Goal: Task Accomplishment & Management: Complete application form

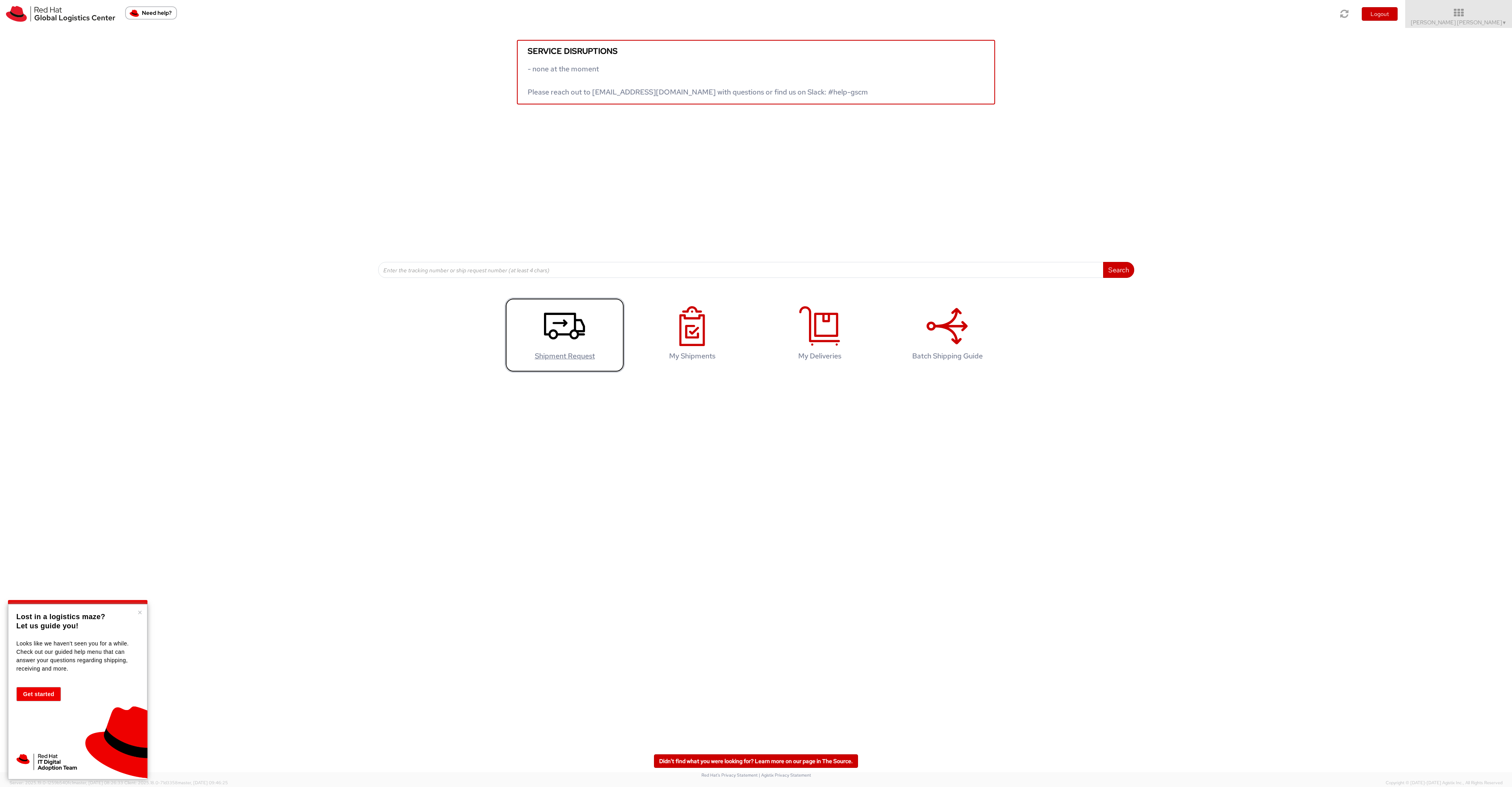
click at [569, 332] on icon at bounding box center [565, 326] width 41 height 40
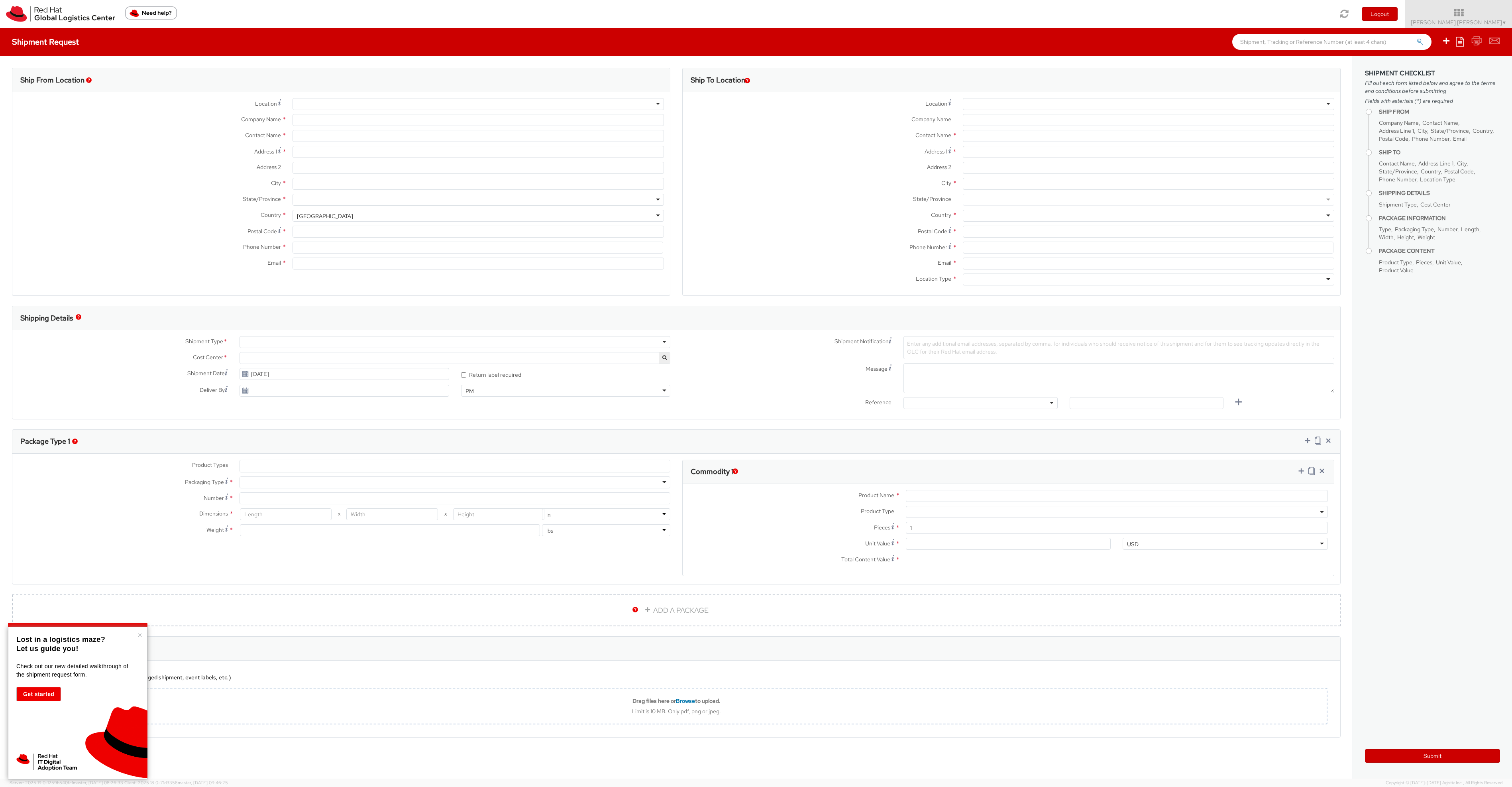
select select
select select "715"
click at [142, 634] on button "×" at bounding box center [140, 635] width 5 height 8
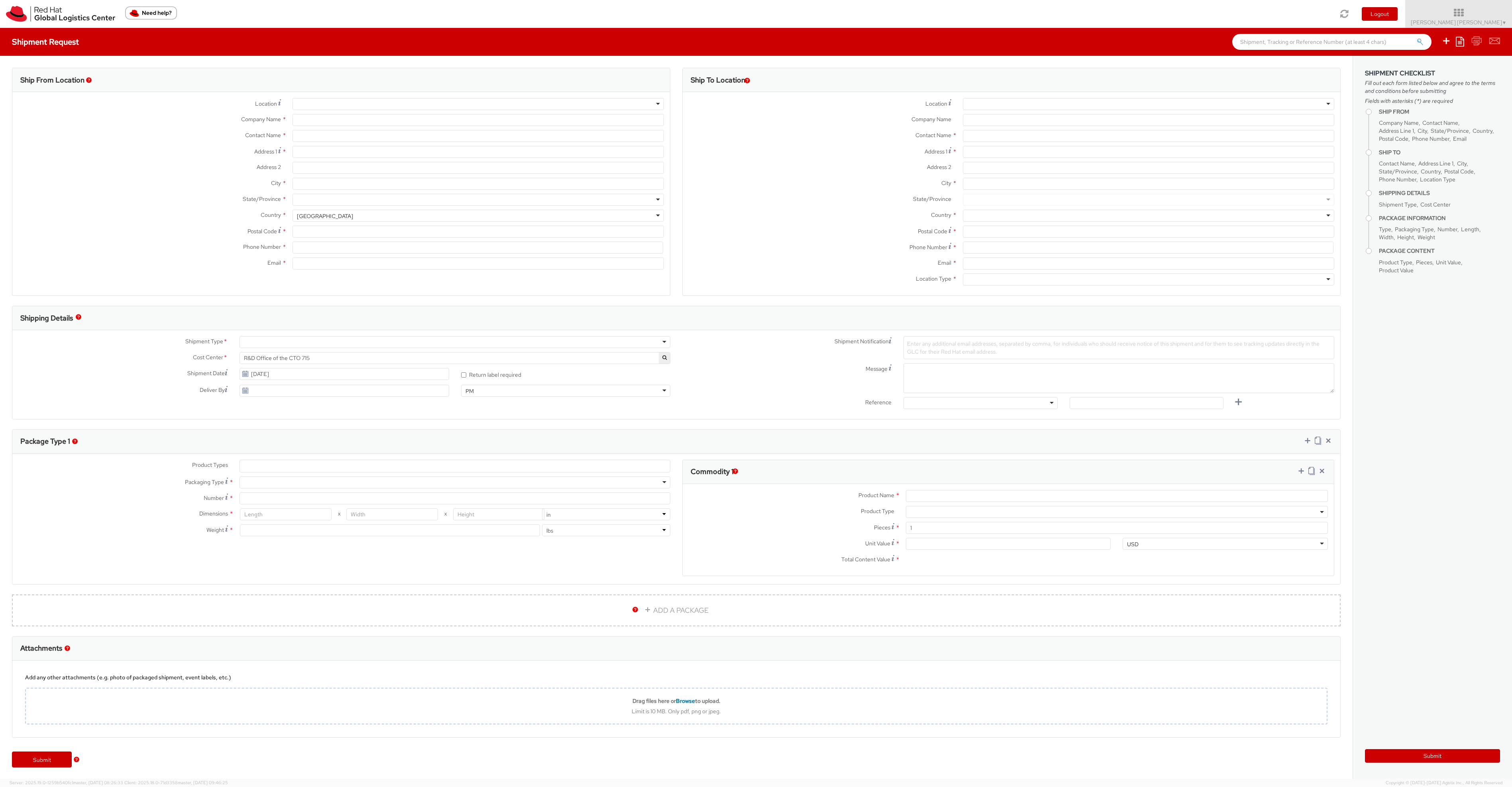
type input "Red Hat"
type input "Luigi Mario Zuccarelli"
type input "luzuccar@redhat.com"
click at [991, 104] on div at bounding box center [1149, 104] width 372 height 12
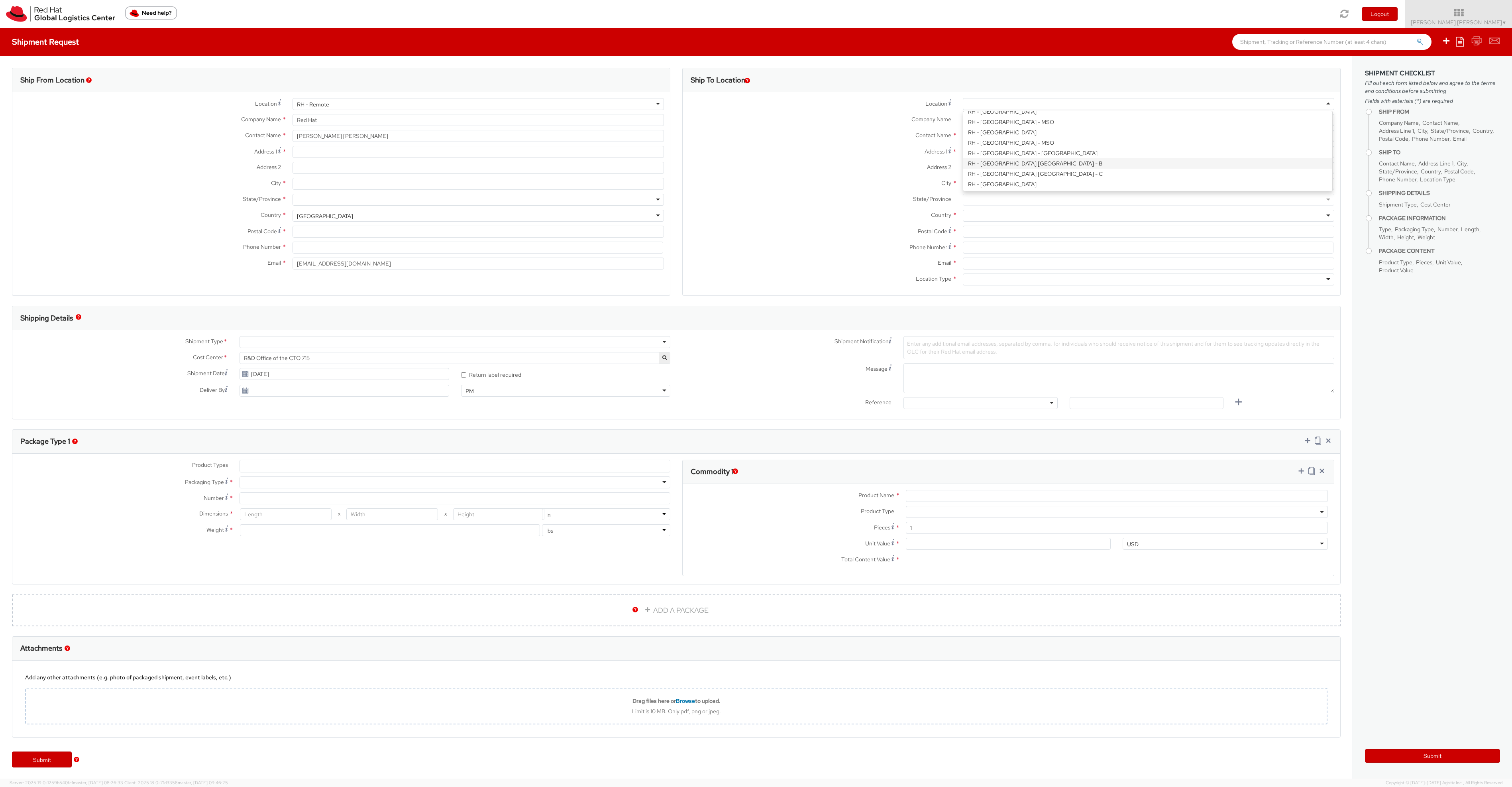
type input "Red Hat Czech s.r.o."
type input "Purkynova 647/111"
type input "BRNO"
type input "621 00"
type input "420 532 294 555"
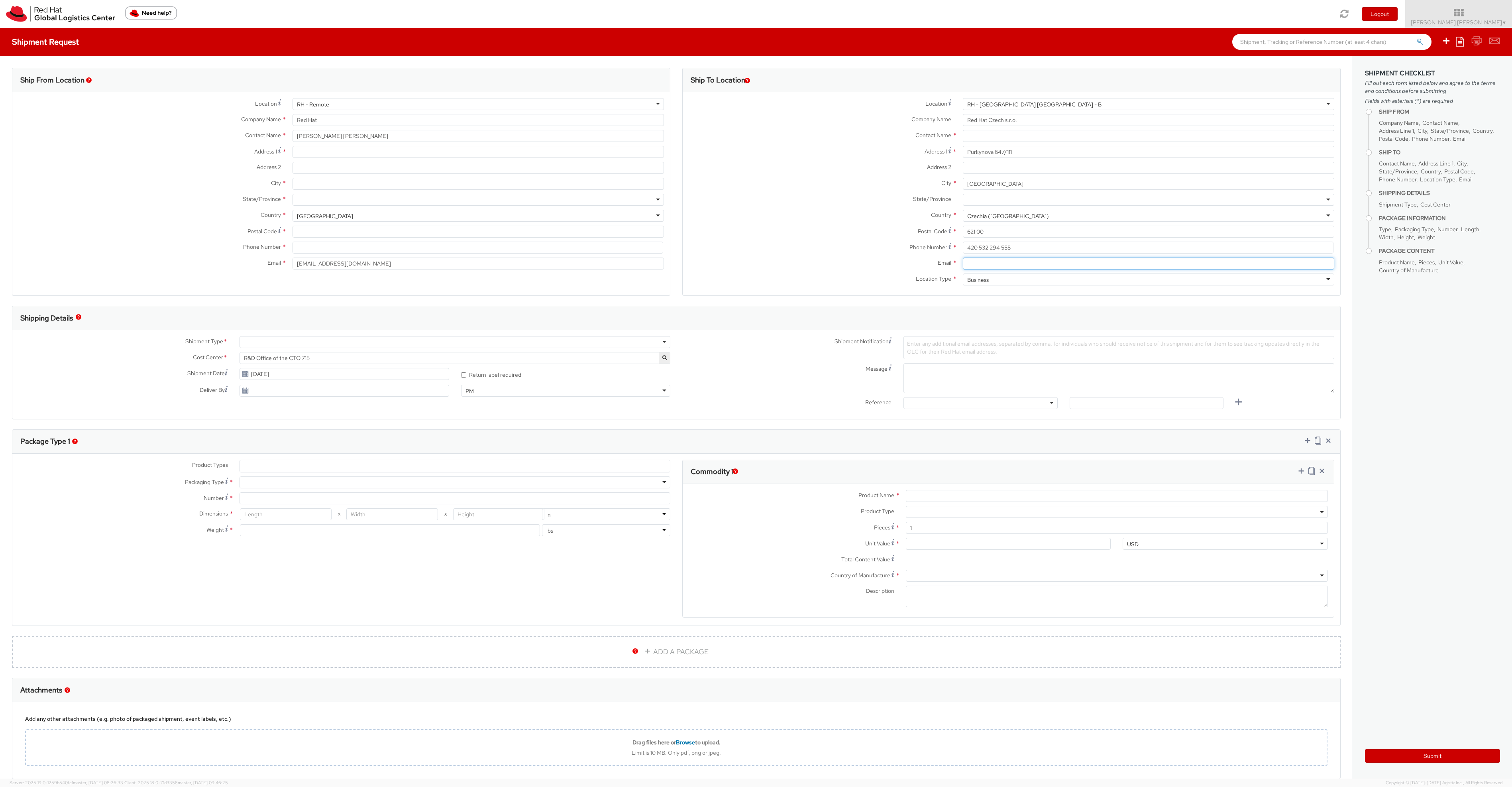
click at [1004, 260] on input "Email *" at bounding box center [1149, 263] width 372 height 12
paste input "laptop-return@redhat.com"
click at [963, 262] on input "laptop-return@redhat.com" at bounding box center [1149, 263] width 372 height 12
type input "laptop-return@redhat.com"
click at [998, 139] on input "text" at bounding box center [1149, 136] width 372 height 12
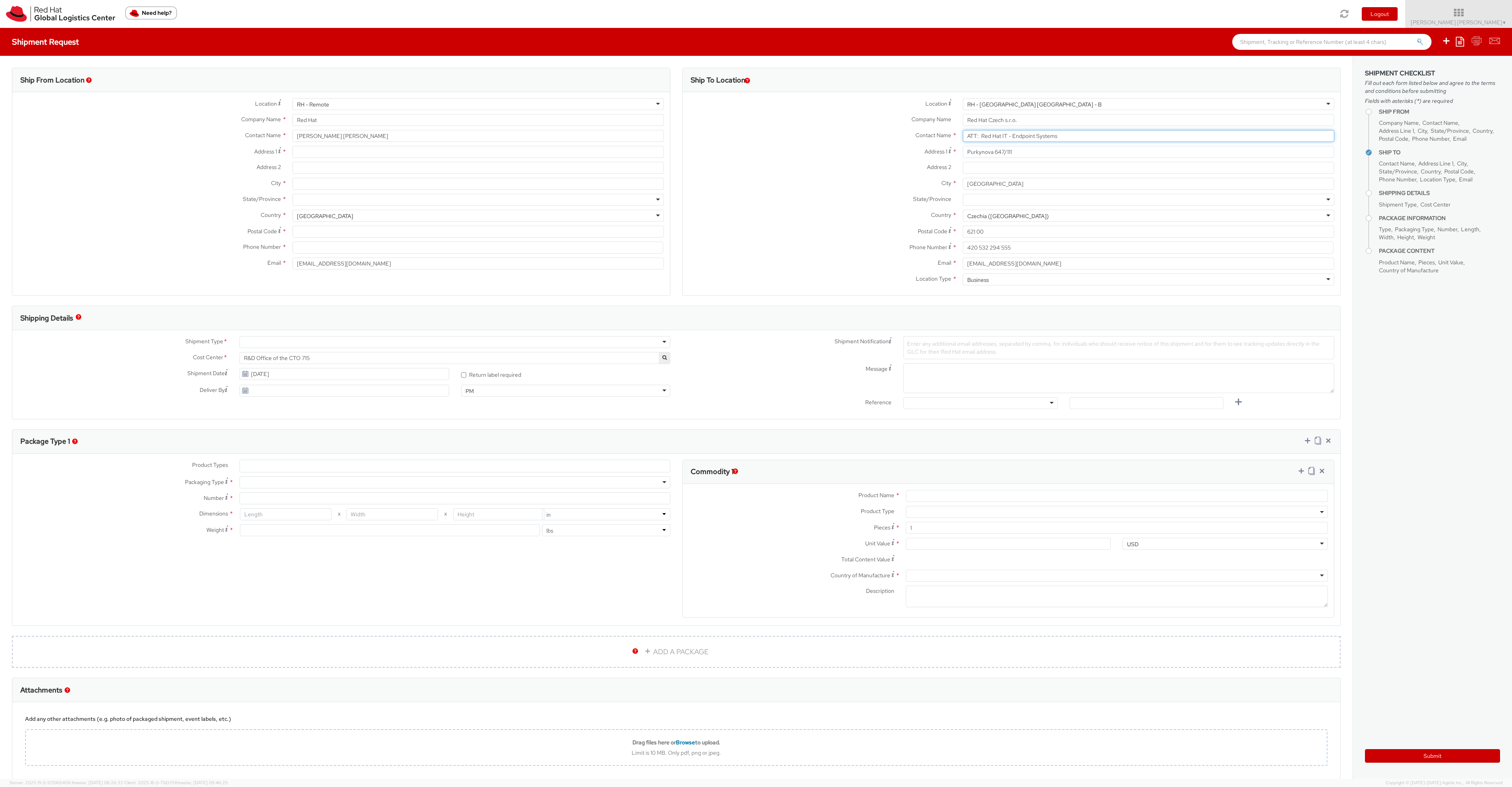
type input "ATT: Red Hat IT - Endpoint Systems"
click at [333, 156] on input "Address 1 *" at bounding box center [478, 152] width 372 height 12
type input "via Sant'Amico 4"
click at [331, 183] on input "City *" at bounding box center [478, 184] width 372 height 12
type input "Morro D'Alba"
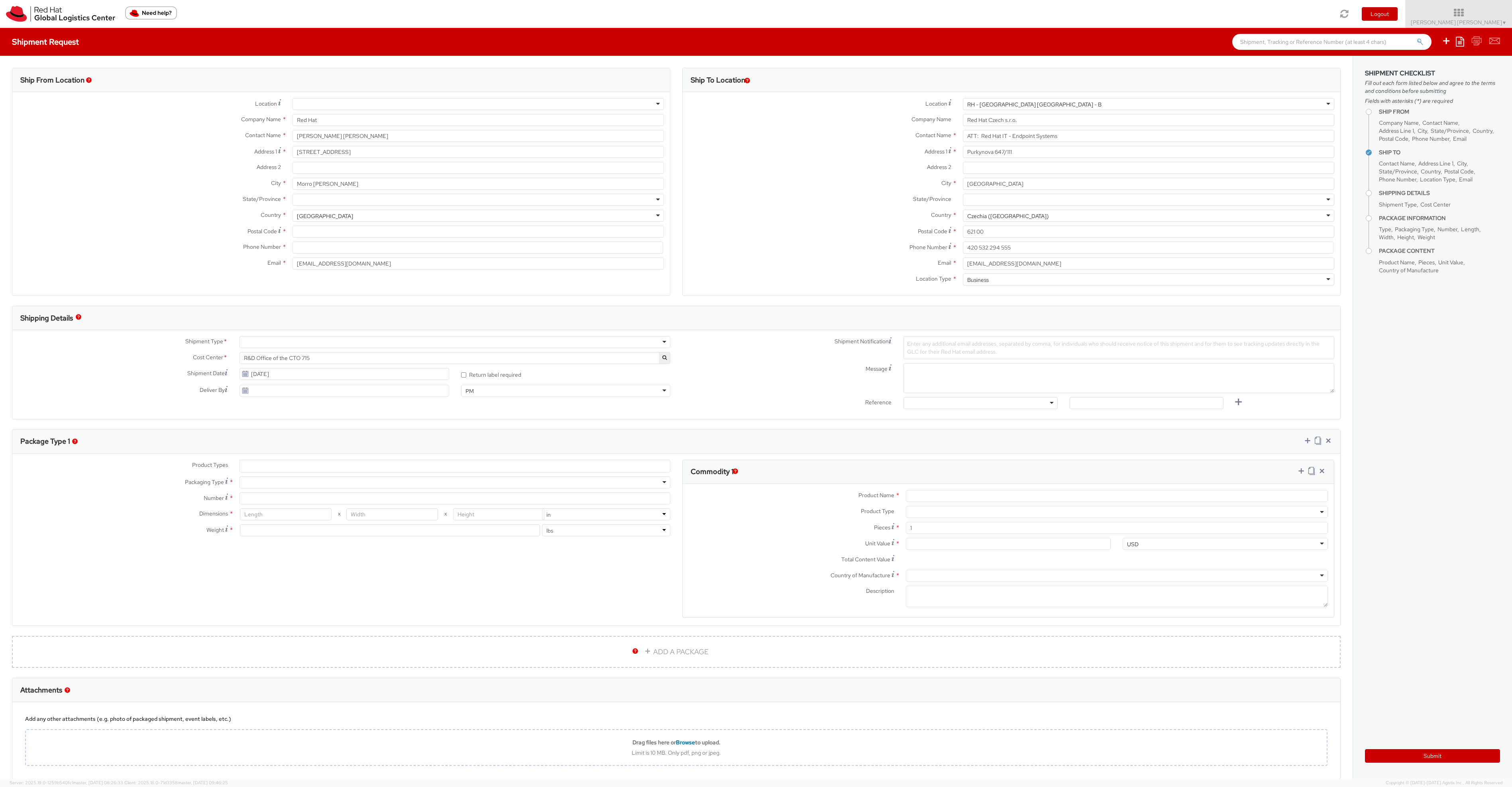
click at [340, 199] on div at bounding box center [478, 200] width 372 height 12
click at [322, 203] on div at bounding box center [478, 200] width 372 height 12
type input "An"
click at [192, 191] on div "City * Morro D'Alba" at bounding box center [341, 186] width 658 height 16
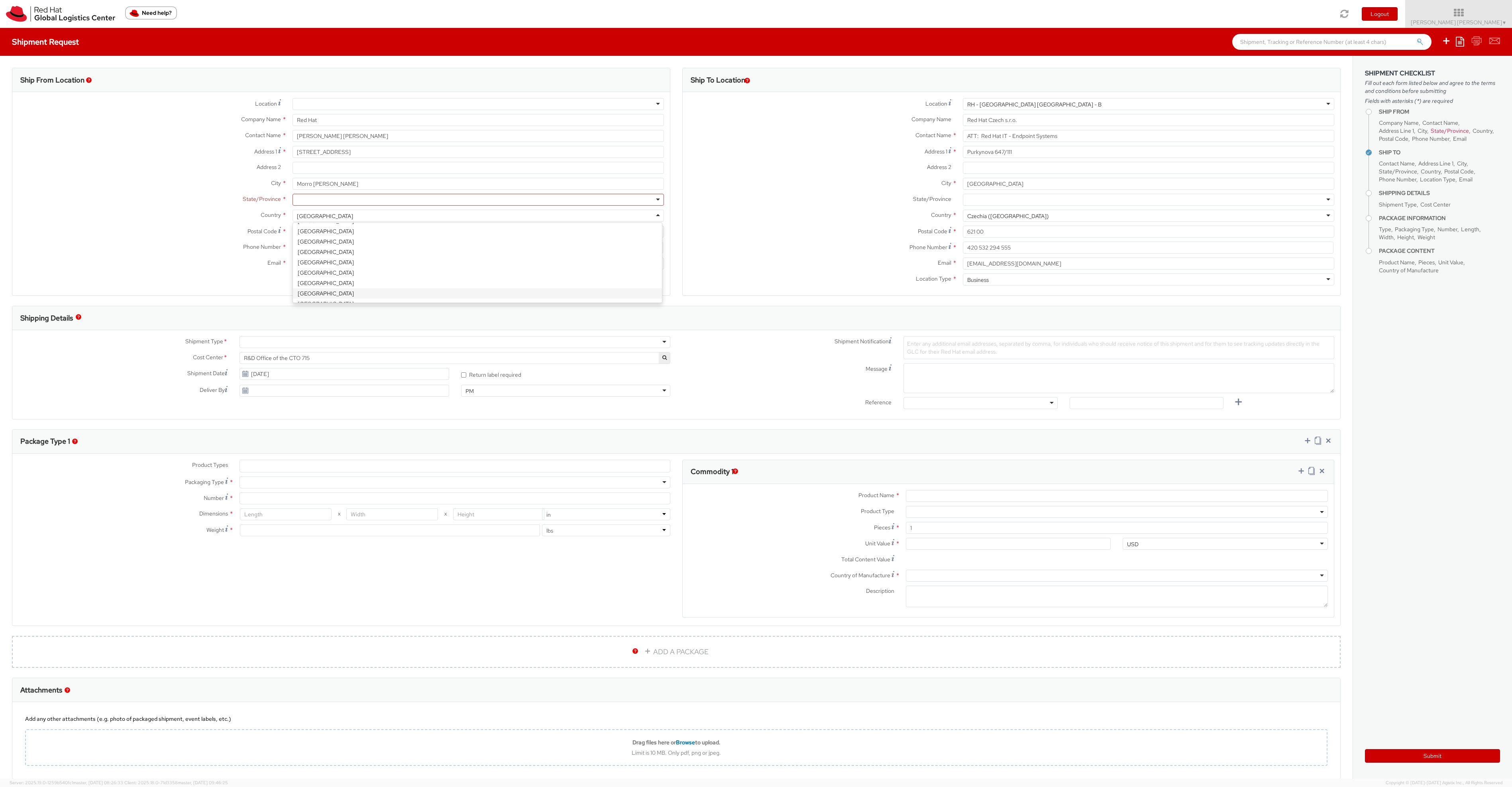
click at [312, 217] on div "United States" at bounding box center [325, 216] width 56 height 8
click at [315, 218] on div "United States" at bounding box center [325, 216] width 56 height 8
select select "CM"
select select "KGS"
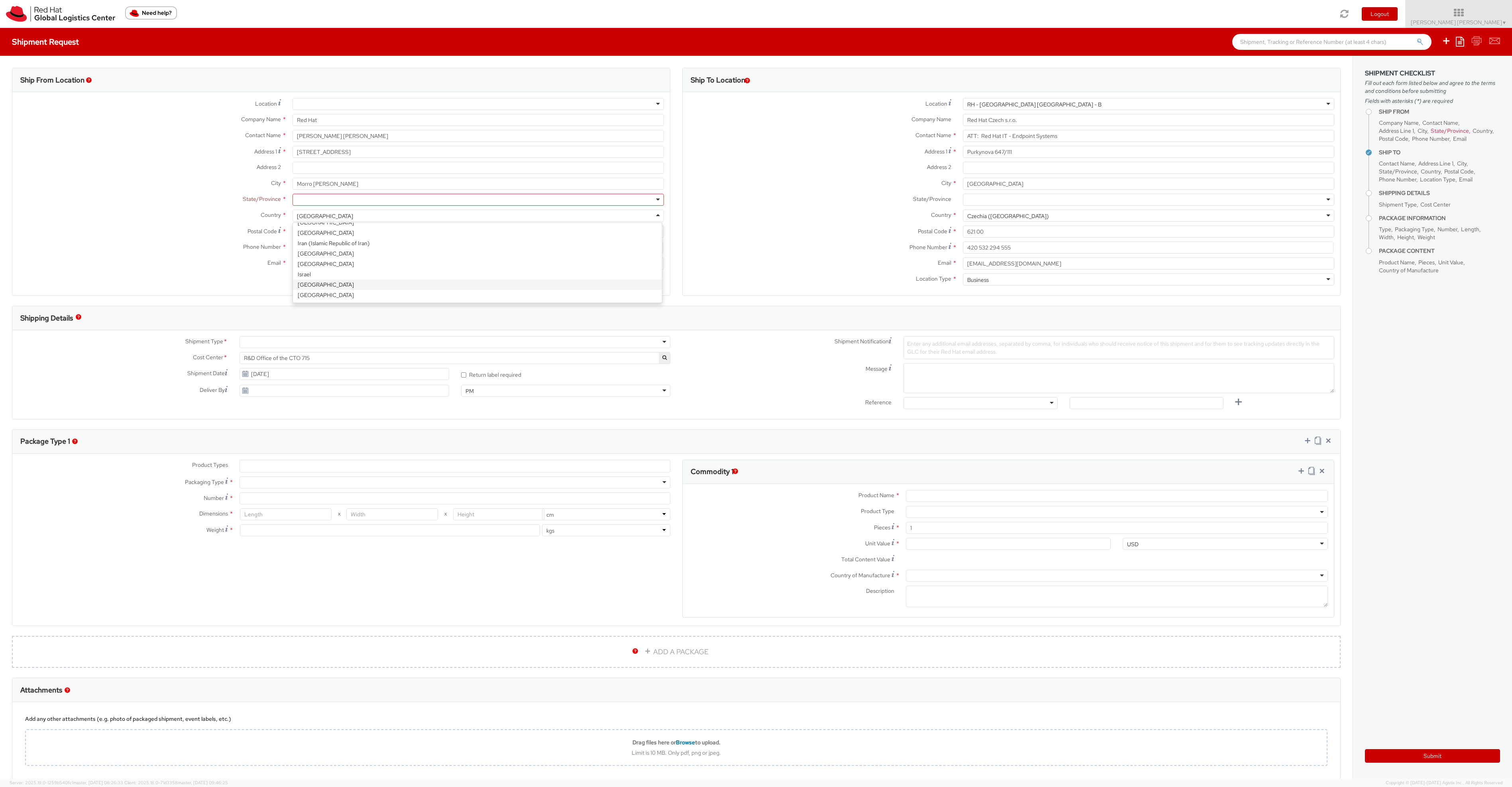
scroll to position [0, 0]
click at [313, 200] on div at bounding box center [478, 200] width 372 height 12
type input "Ancona"
click at [337, 234] on input "Postal Code *" at bounding box center [478, 232] width 372 height 12
click at [332, 199] on div at bounding box center [478, 200] width 372 height 12
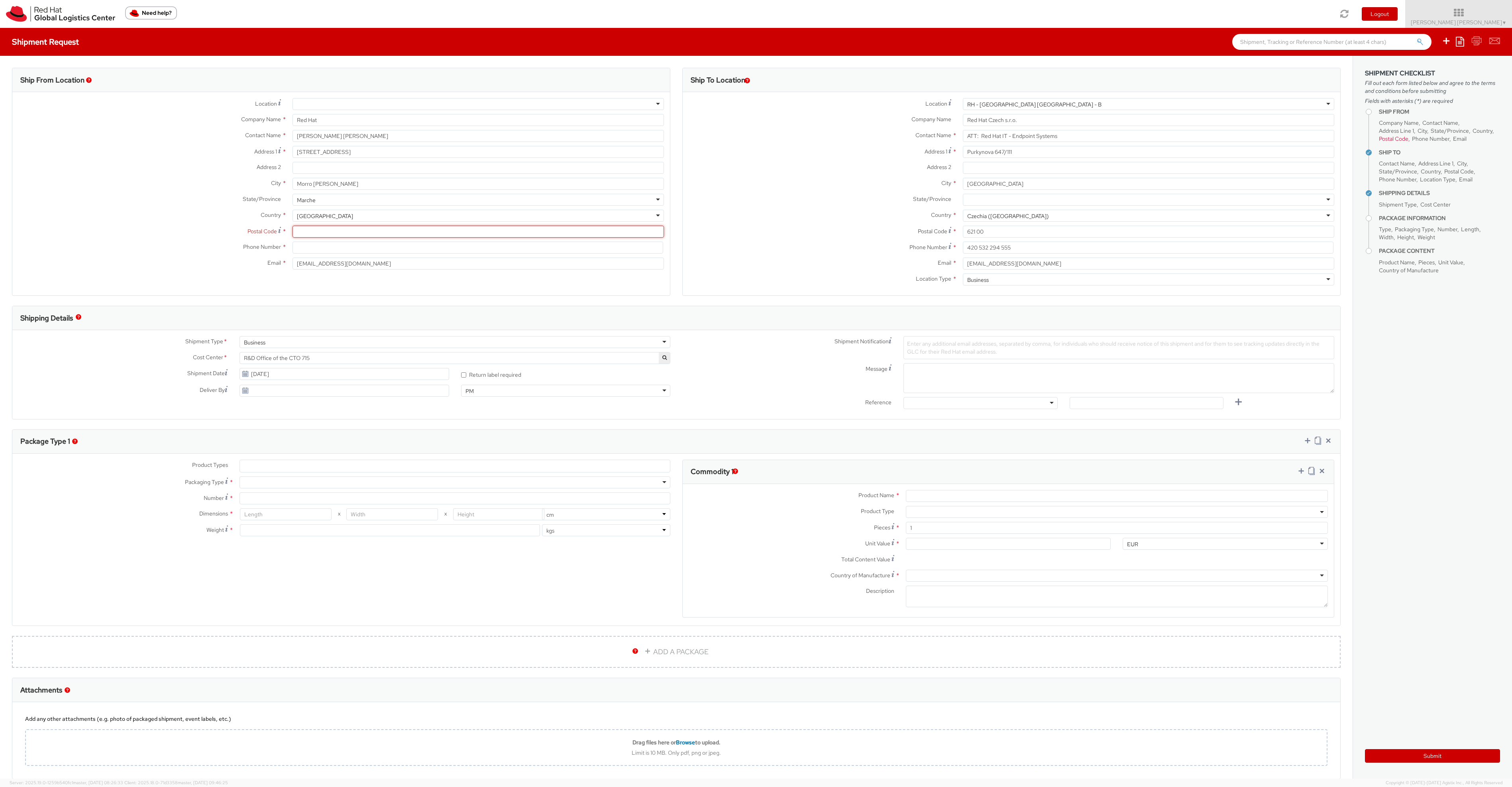
click at [338, 233] on input "Postal Code *" at bounding box center [478, 232] width 372 height 12
click at [329, 247] on input at bounding box center [477, 248] width 371 height 12
click at [322, 232] on input "600030" at bounding box center [478, 232] width 372 height 12
click at [311, 230] on input "600030" at bounding box center [478, 232] width 372 height 12
type input "60030"
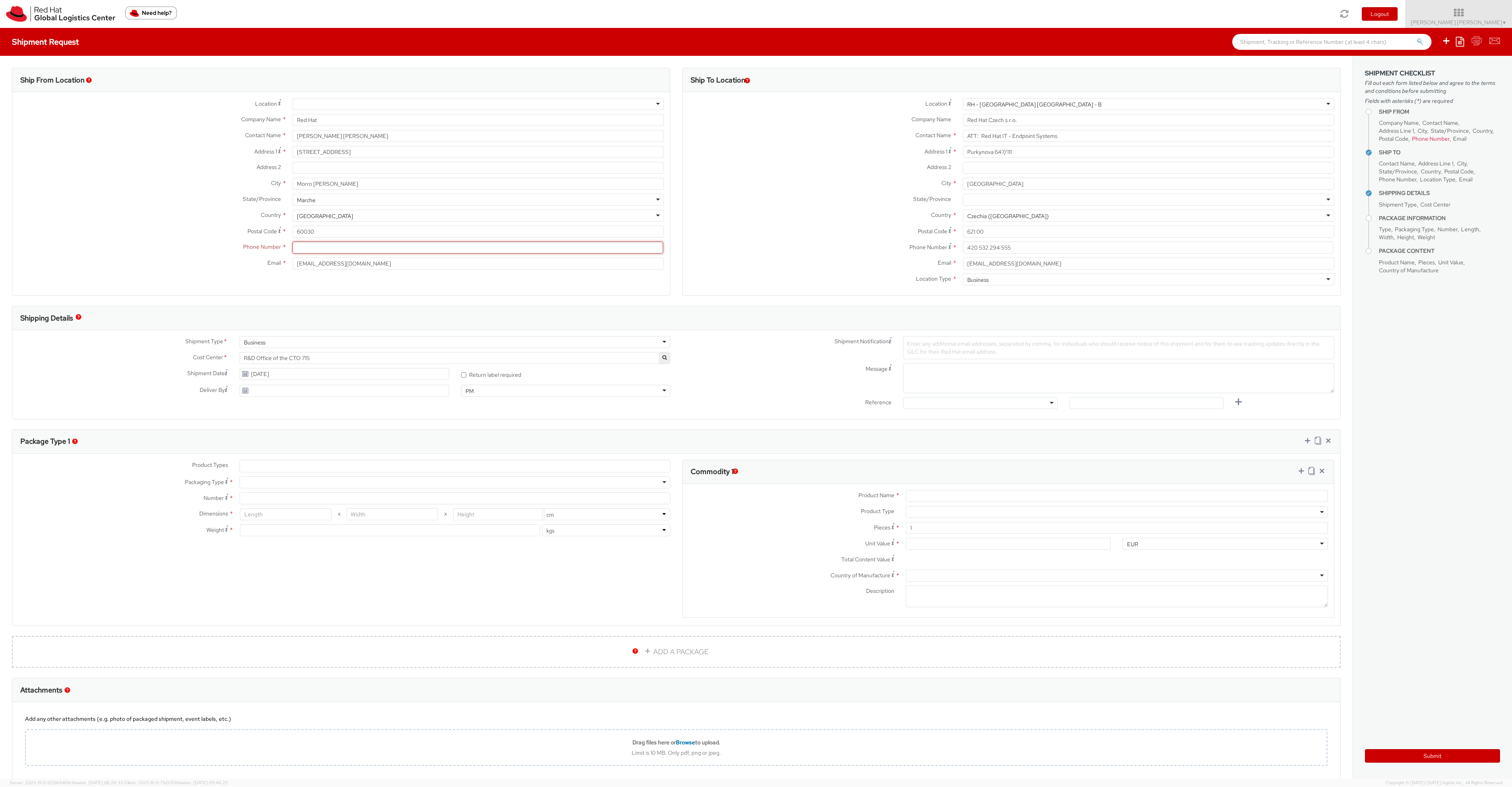
click at [325, 252] on input at bounding box center [477, 248] width 371 height 12
type input "+39 334 2088 565"
click at [361, 293] on div "Ship From Location Location * RH - Amsterdam - MSO RH - Amsterdam Data Center R…" at bounding box center [341, 182] width 658 height 228
click at [280, 465] on ul at bounding box center [454, 466] width 430 height 12
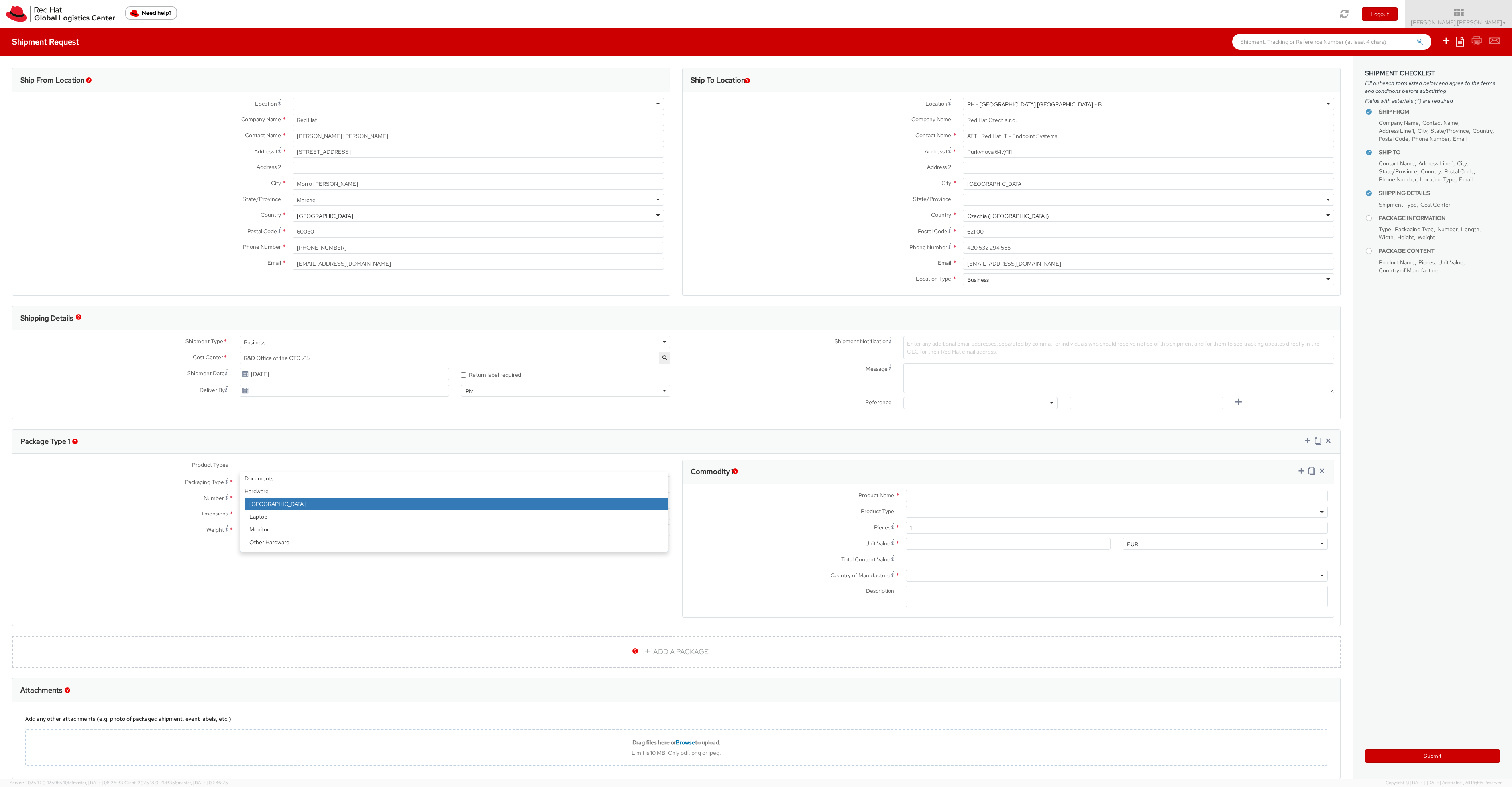
select select "DOC_STATION"
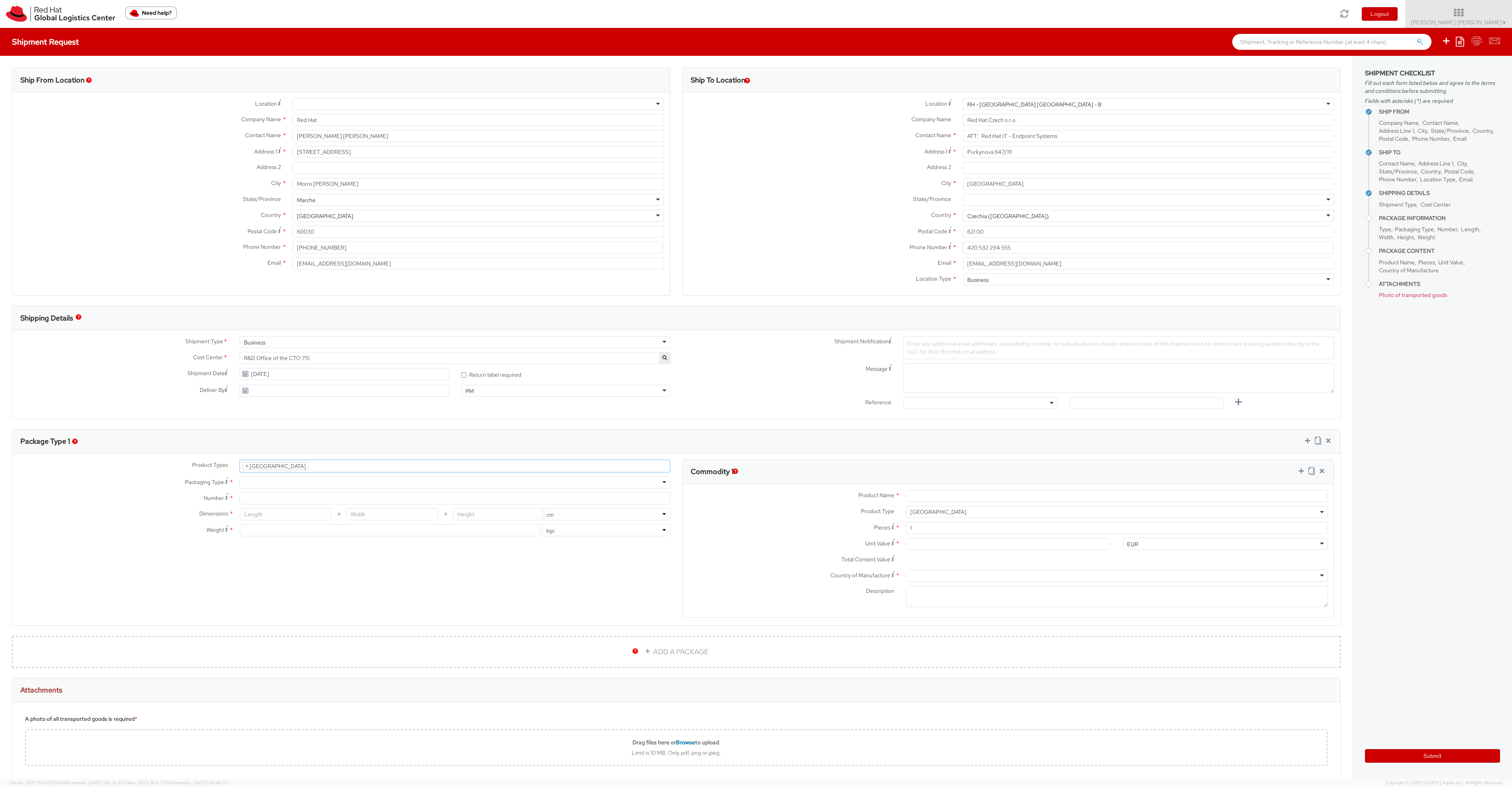
scroll to position [15, 0]
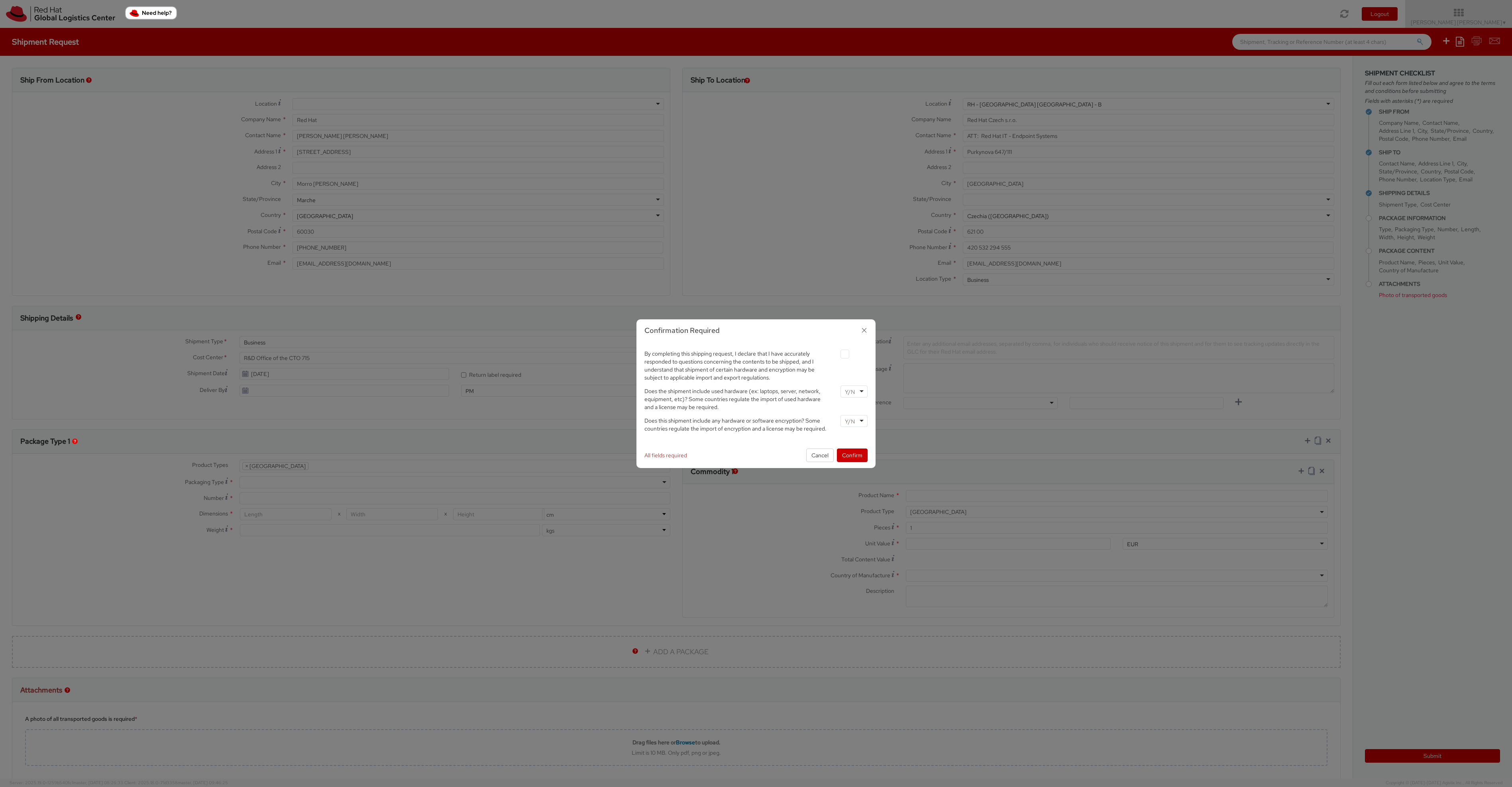
click at [843, 353] on label at bounding box center [845, 354] width 9 height 9
click at [838, 353] on input "checkbox" at bounding box center [836, 355] width 5 height 5
checkbox input "true"
click at [858, 391] on div at bounding box center [854, 392] width 27 height 12
click at [860, 422] on div at bounding box center [854, 421] width 27 height 12
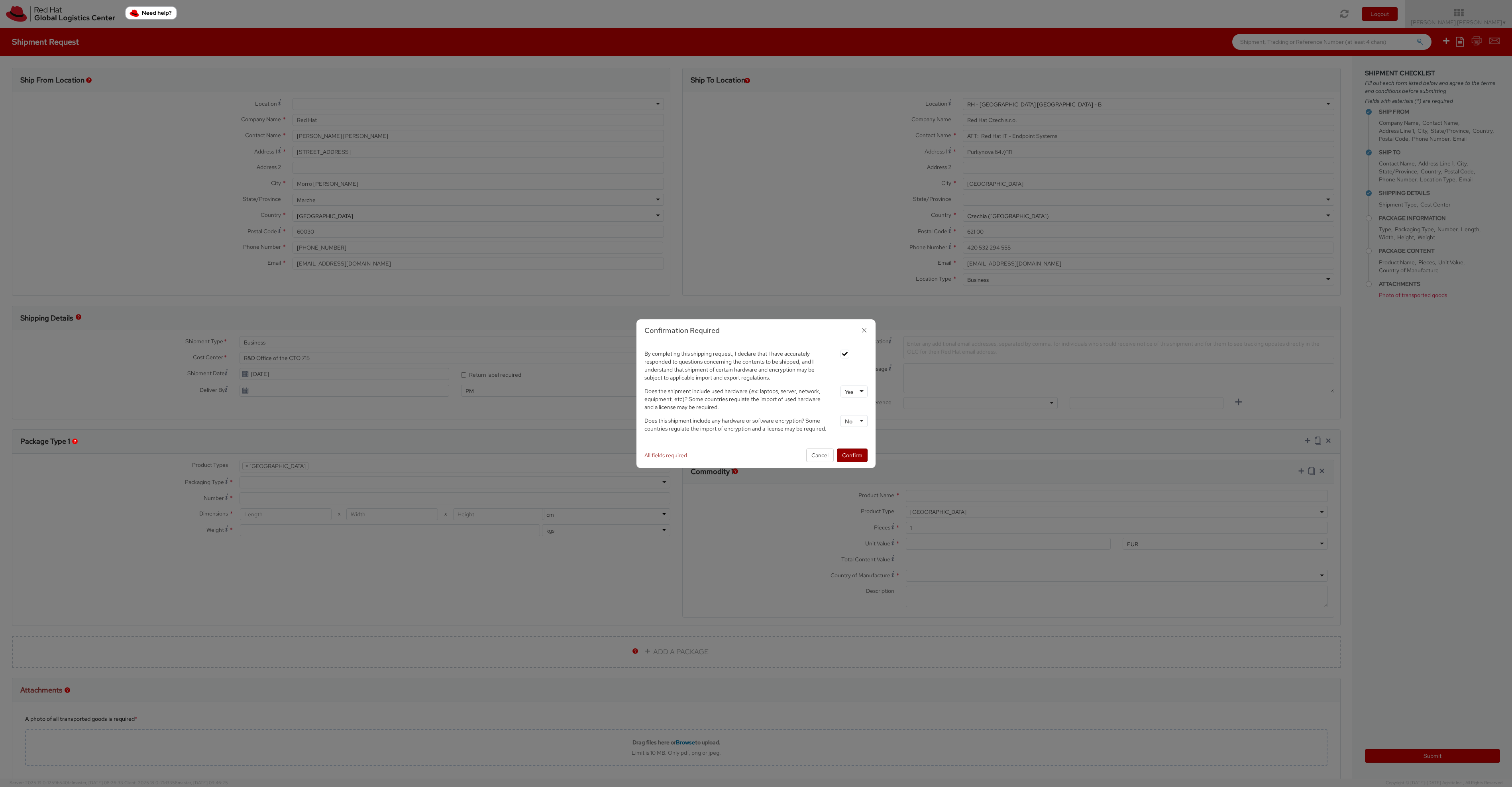
click at [863, 454] on button "Confirm" at bounding box center [852, 455] width 30 height 14
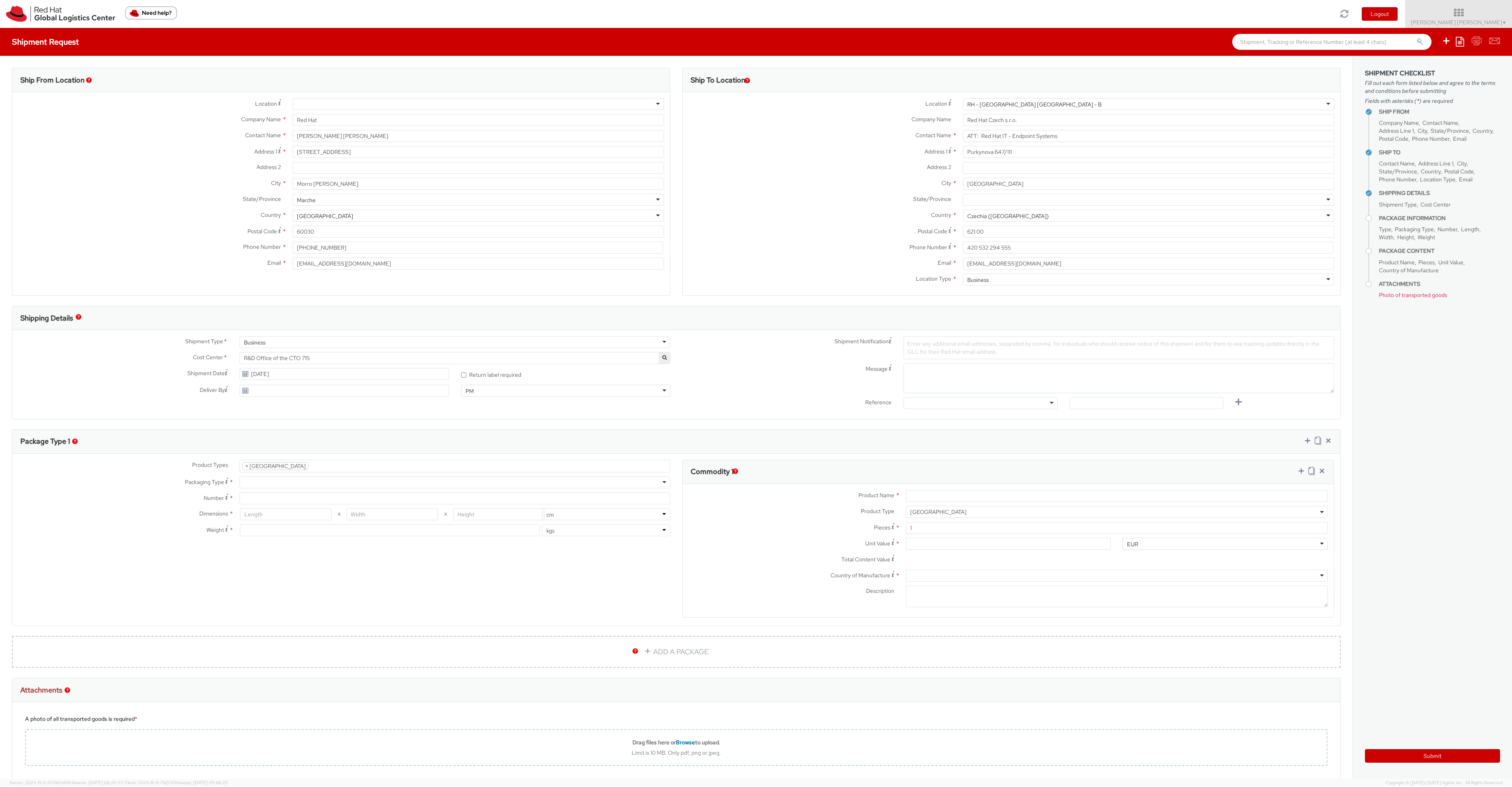
click at [405, 461] on ul "× Docking Station" at bounding box center [454, 466] width 430 height 12
select select "LAPTOP"
click at [286, 485] on div at bounding box center [455, 482] width 431 height 12
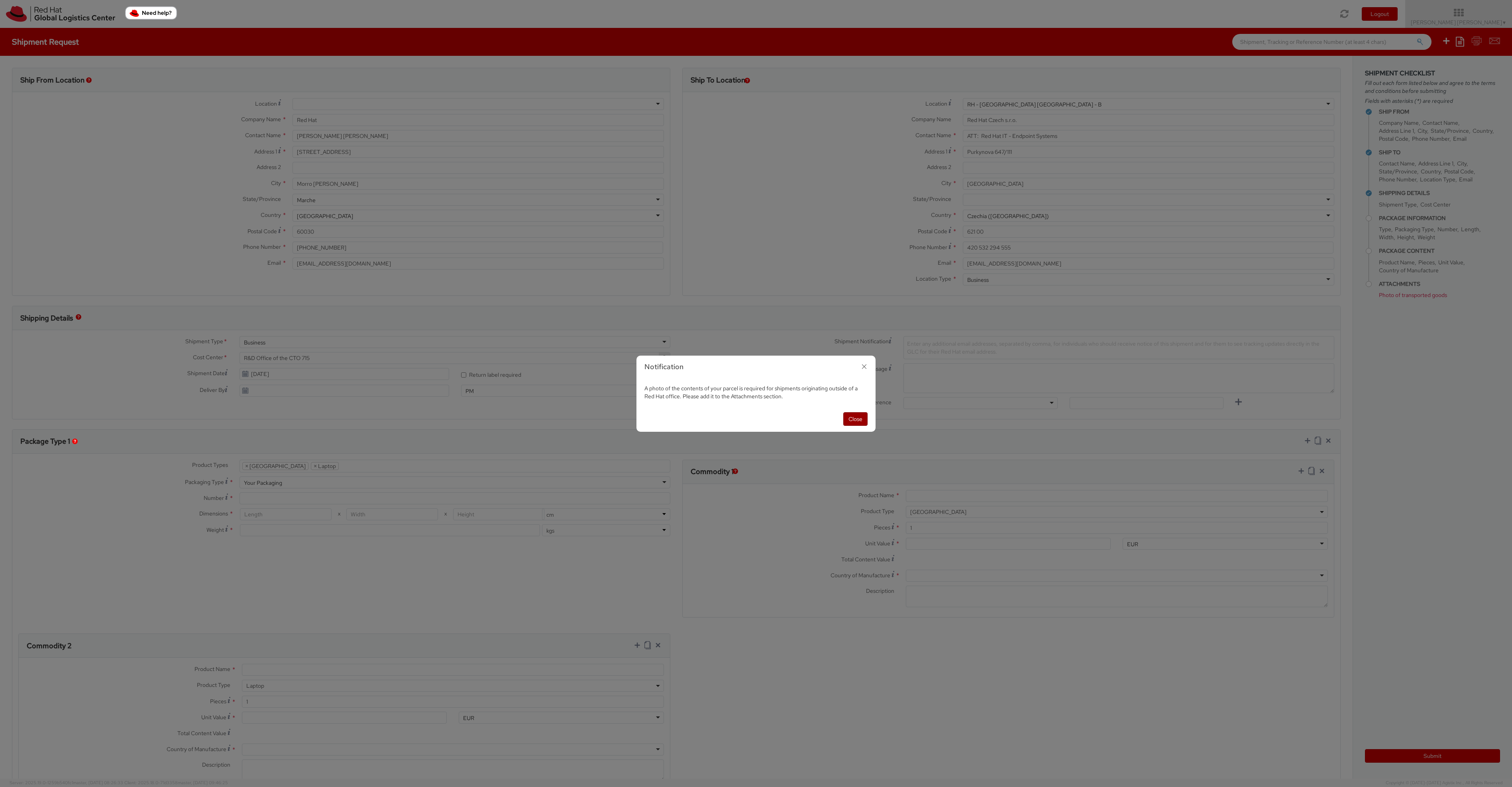
click at [846, 417] on button "Close" at bounding box center [856, 419] width 24 height 14
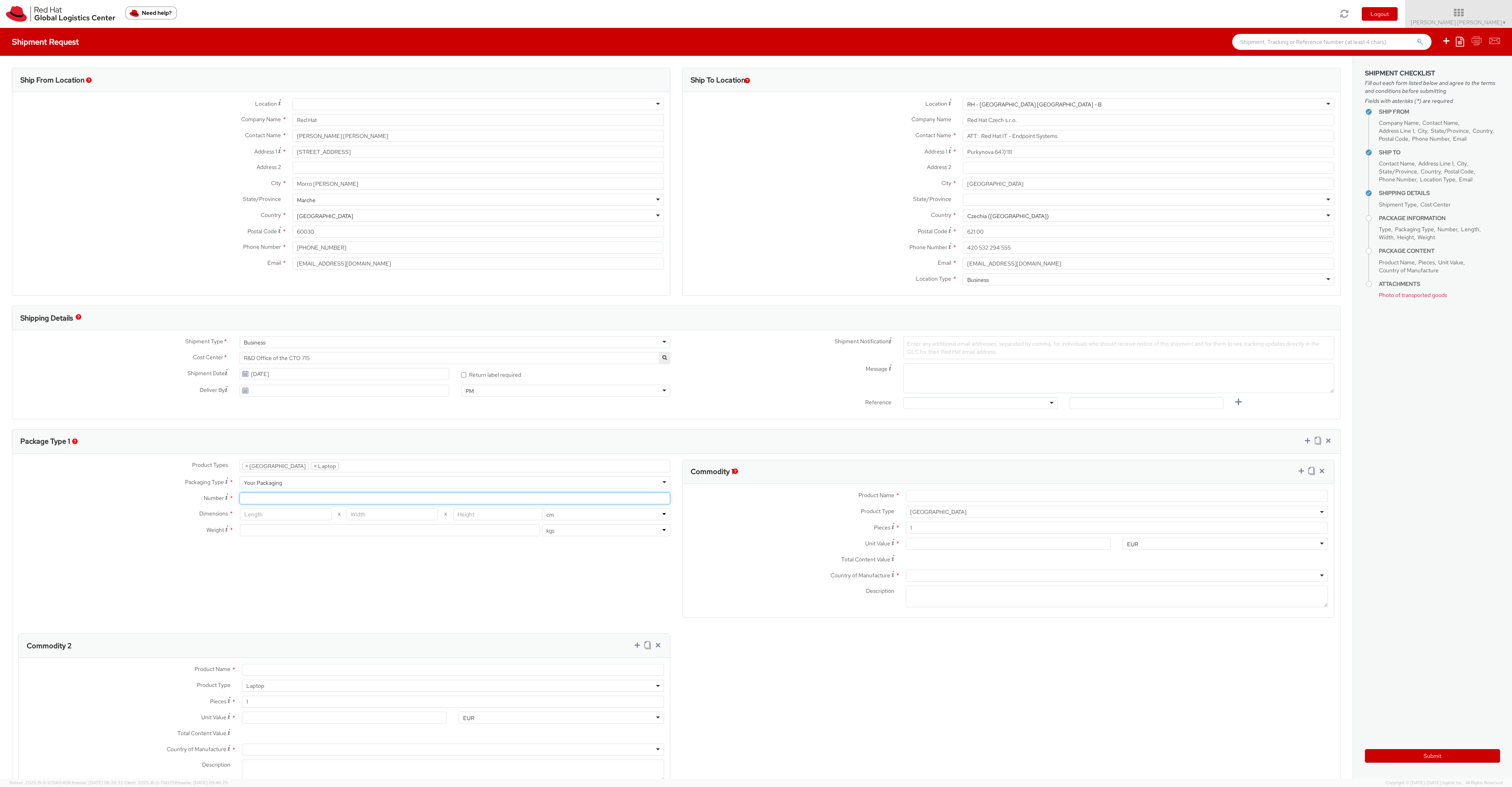
click at [279, 497] on input "Number *" at bounding box center [455, 499] width 431 height 12
click at [936, 498] on input "Product Name *" at bounding box center [1117, 496] width 422 height 12
click at [931, 495] on input "Product Name *" at bounding box center [1117, 496] width 422 height 12
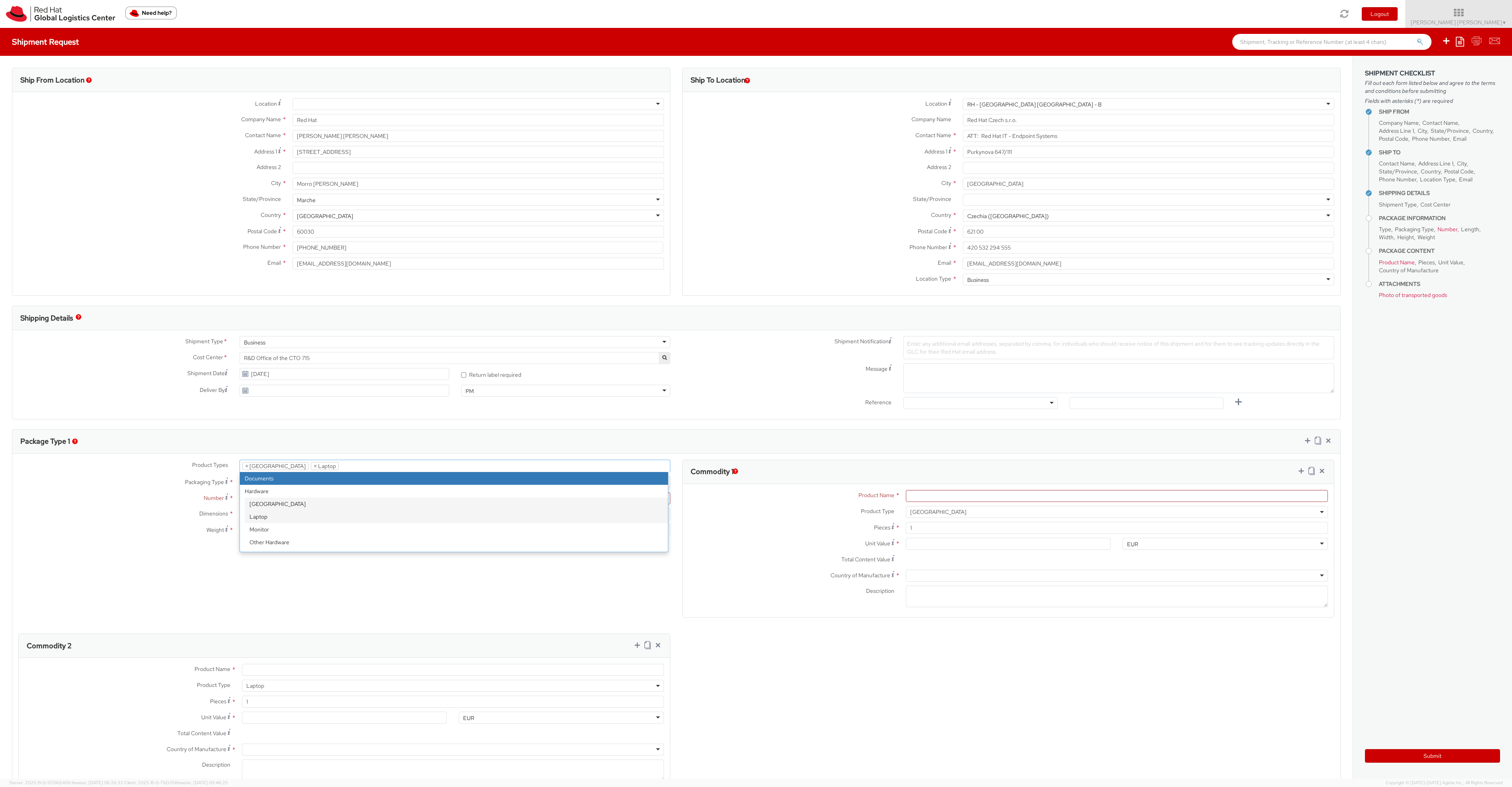
drag, startPoint x: 436, startPoint y: 472, endPoint x: 432, endPoint y: 483, distance: 11.7
select select "DOCUMENT"
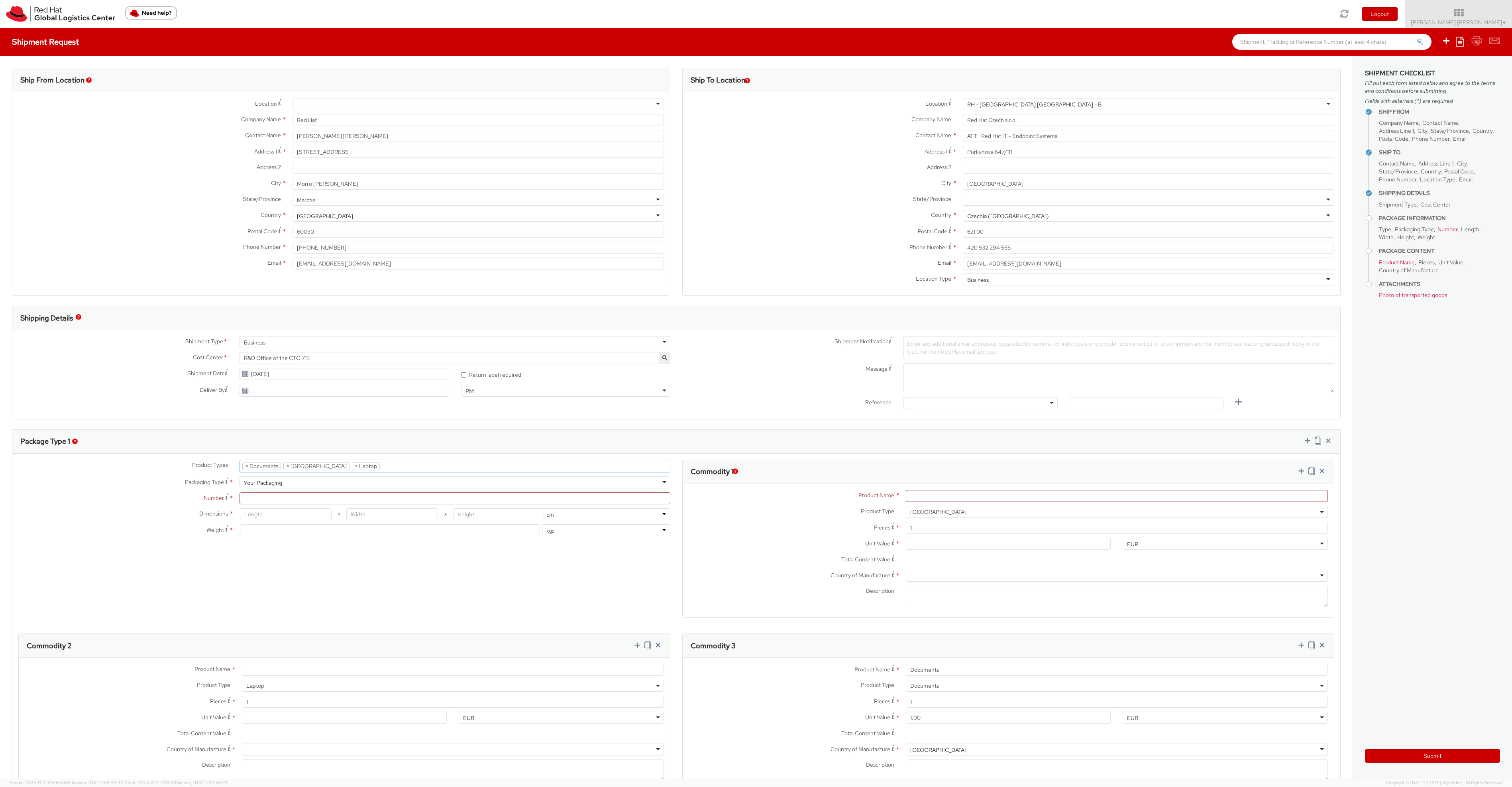
click at [409, 465] on ul "× Documents × Docking Station × Laptop" at bounding box center [454, 466] width 430 height 12
select select "HARD_OTHER"
click at [246, 465] on span "×" at bounding box center [246, 466] width 3 height 7
select select "DOC_STATION"
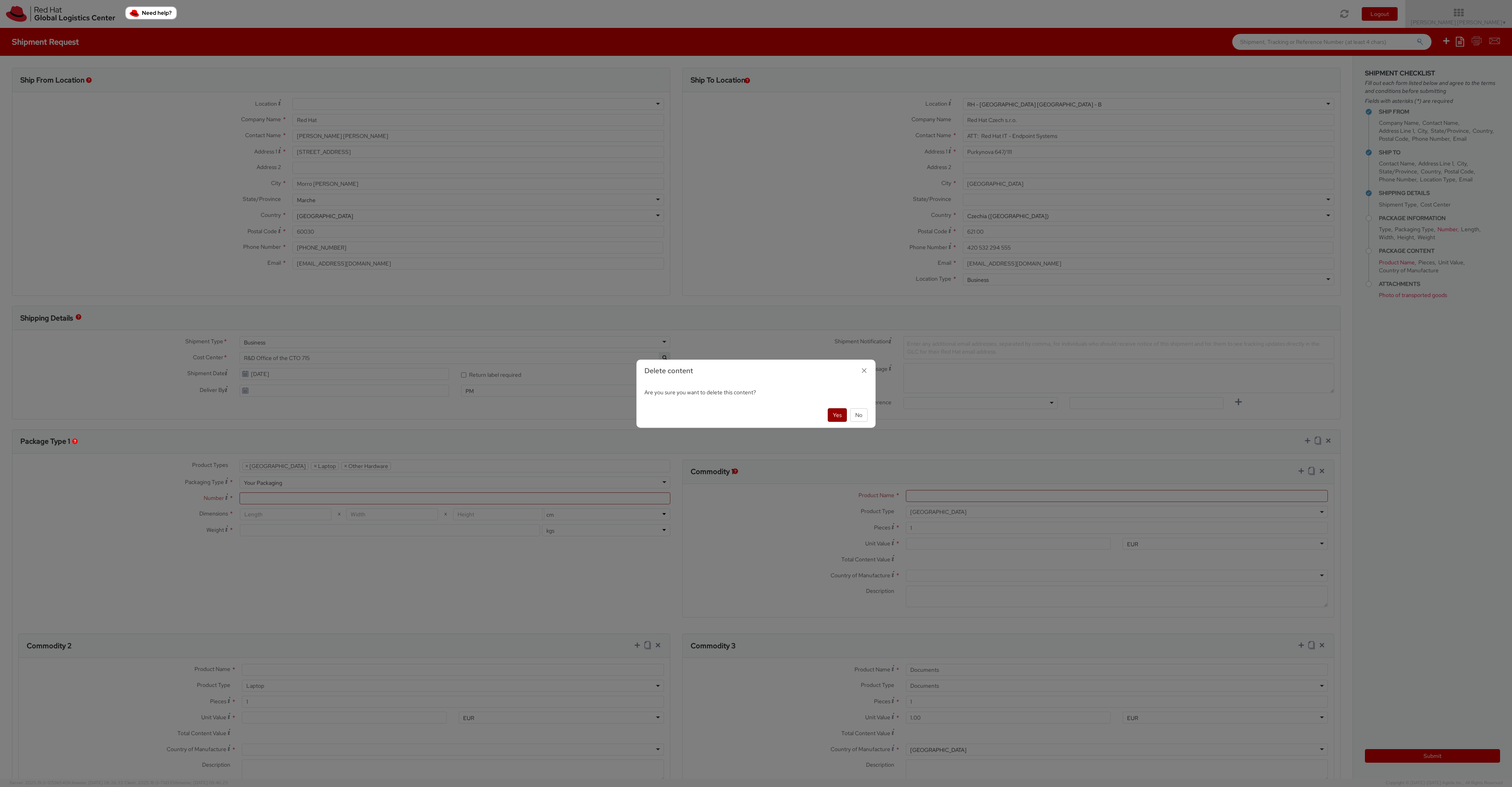
click at [837, 415] on button "Yes" at bounding box center [837, 415] width 19 height 14
select select "HARD_OTHER"
type input "0.00"
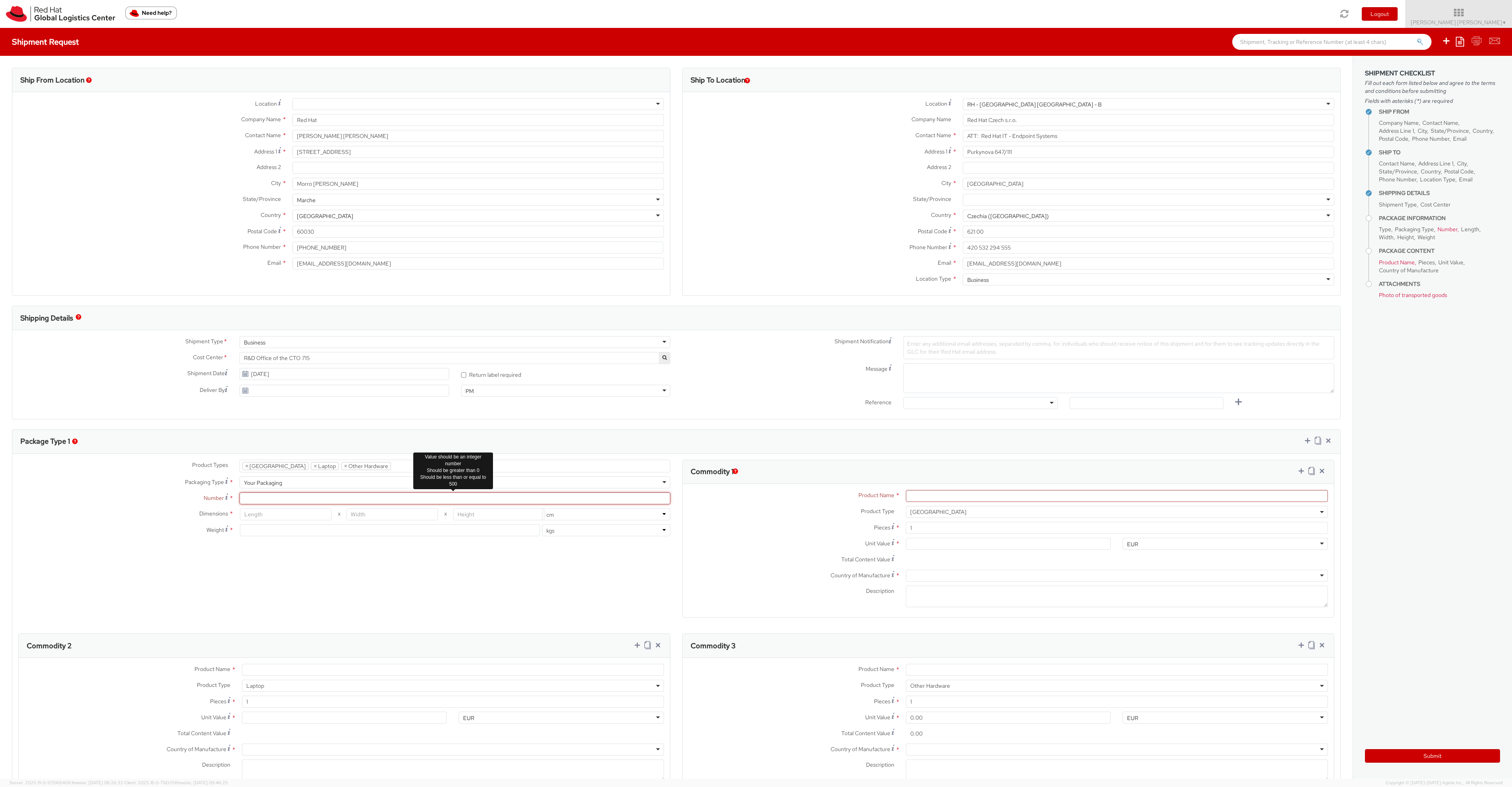
click at [315, 499] on input "Number *" at bounding box center [455, 499] width 431 height 12
click at [285, 499] on input "Number *" at bounding box center [455, 499] width 431 height 12
click at [289, 532] on input "number" at bounding box center [390, 530] width 300 height 12
click at [170, 552] on div "Product Types * Documents Docking Station Laptop Monitor Other Hardware Server …" at bounding box center [676, 634] width 1328 height 348
click at [940, 492] on input "Product Name *" at bounding box center [1117, 496] width 422 height 12
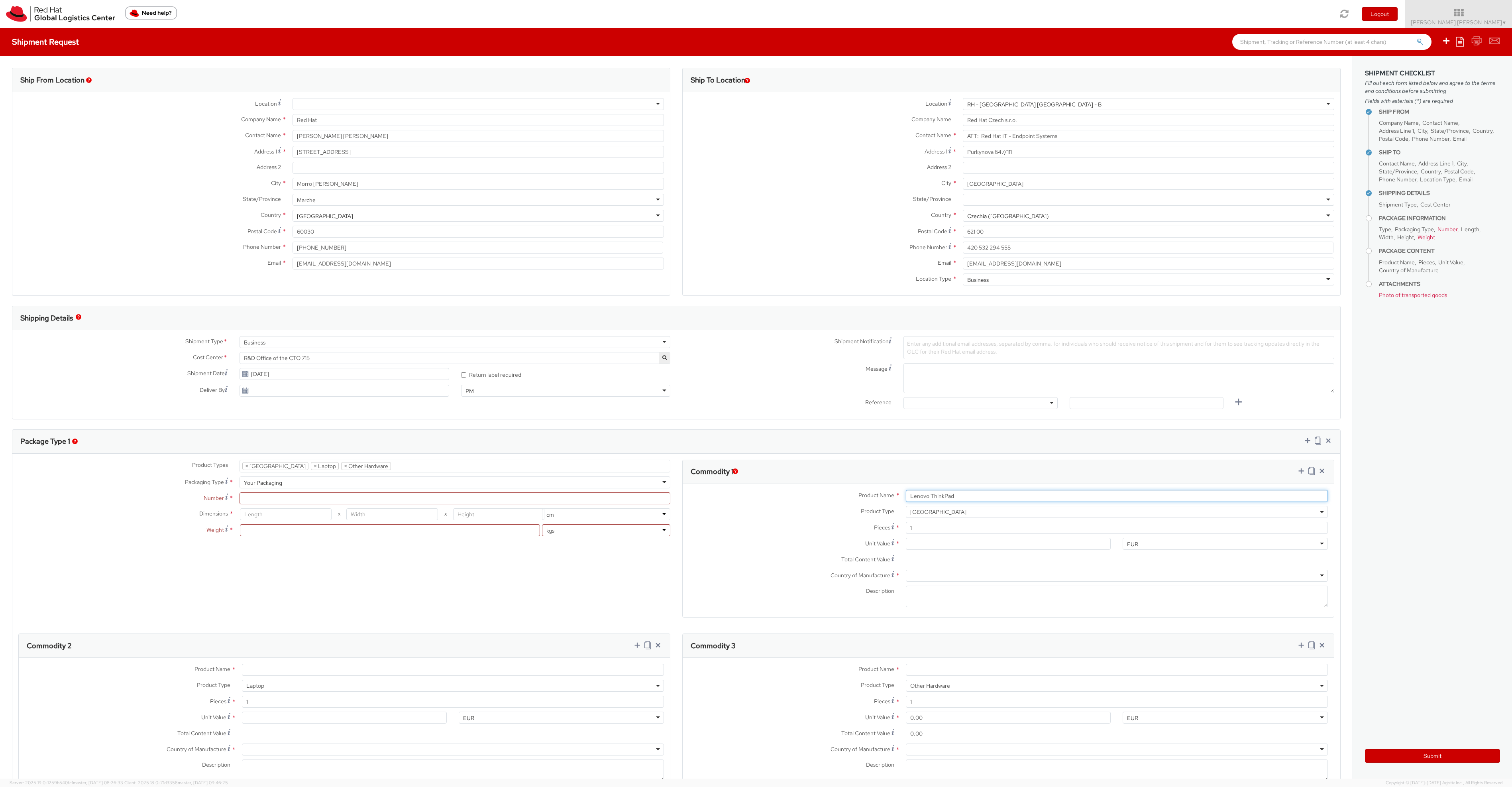
type input "Lenovo ThinkPad"
click at [951, 532] on input "1" at bounding box center [1117, 528] width 422 height 12
type input "0.00"
type input "1"
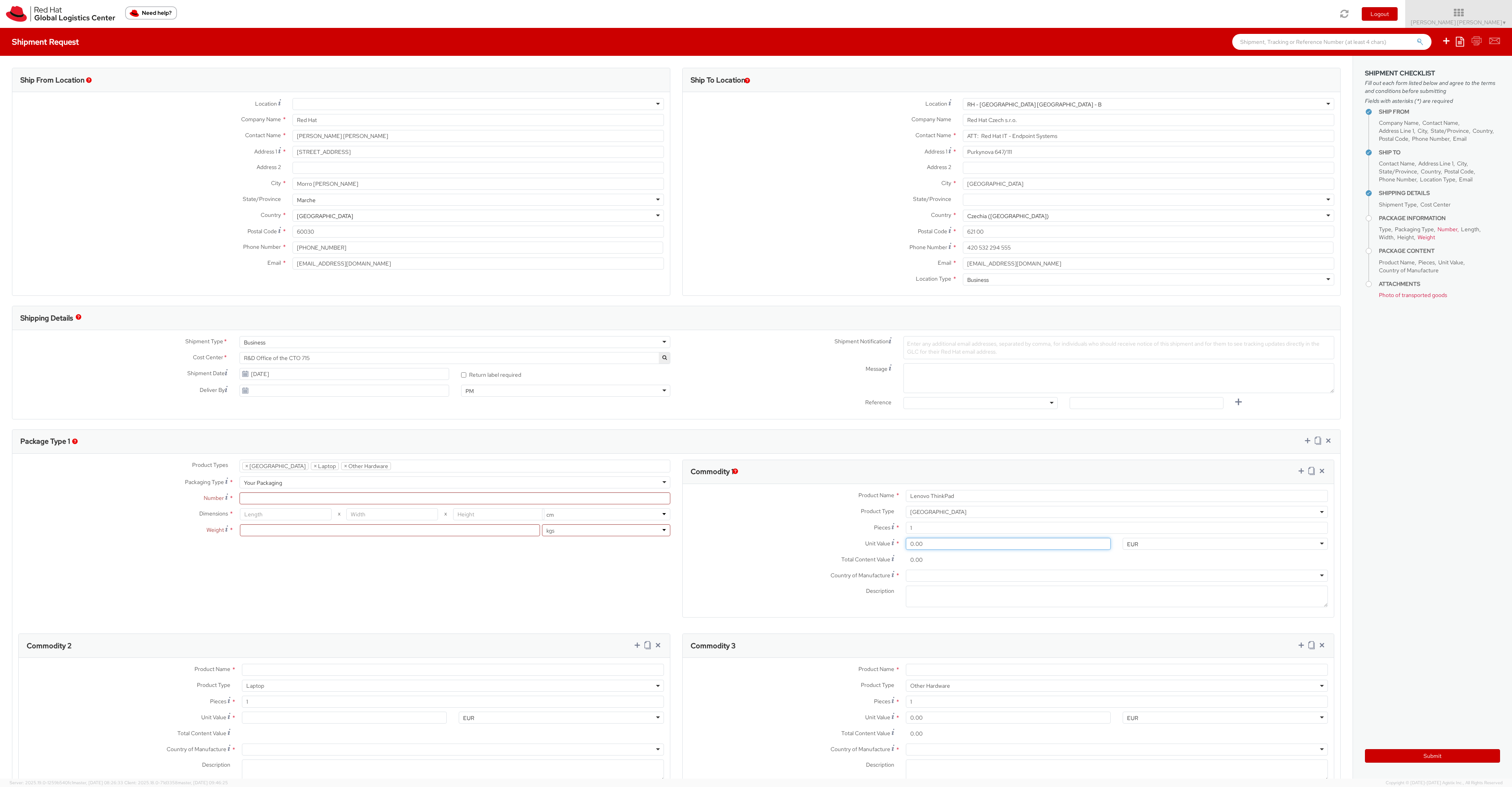
click at [924, 547] on input "0.00" at bounding box center [1009, 544] width 205 height 12
type input "1.00"
type input "10.00"
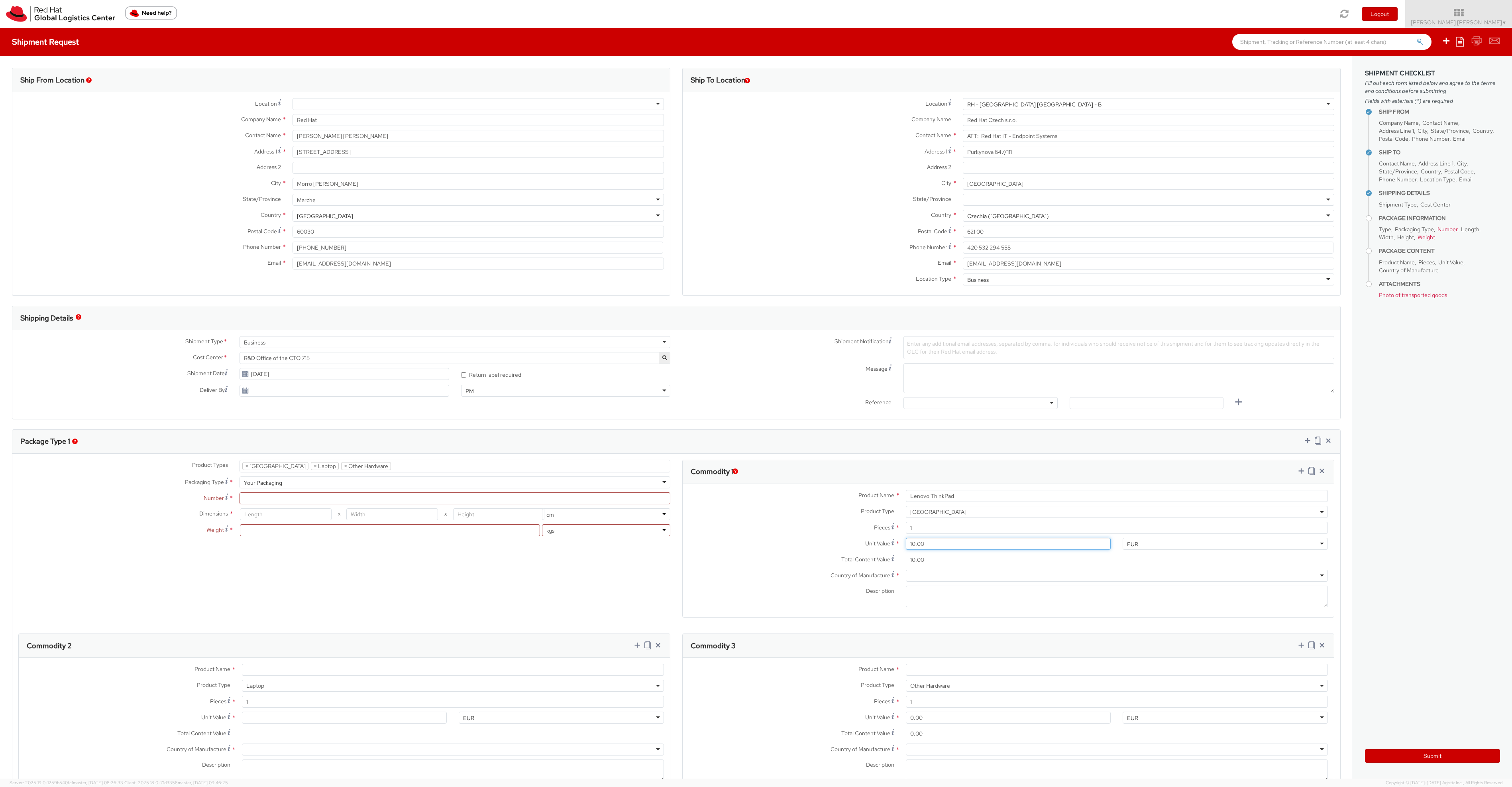
type input "100.00"
click at [927, 577] on div at bounding box center [1117, 576] width 422 height 12
type input "Chin"
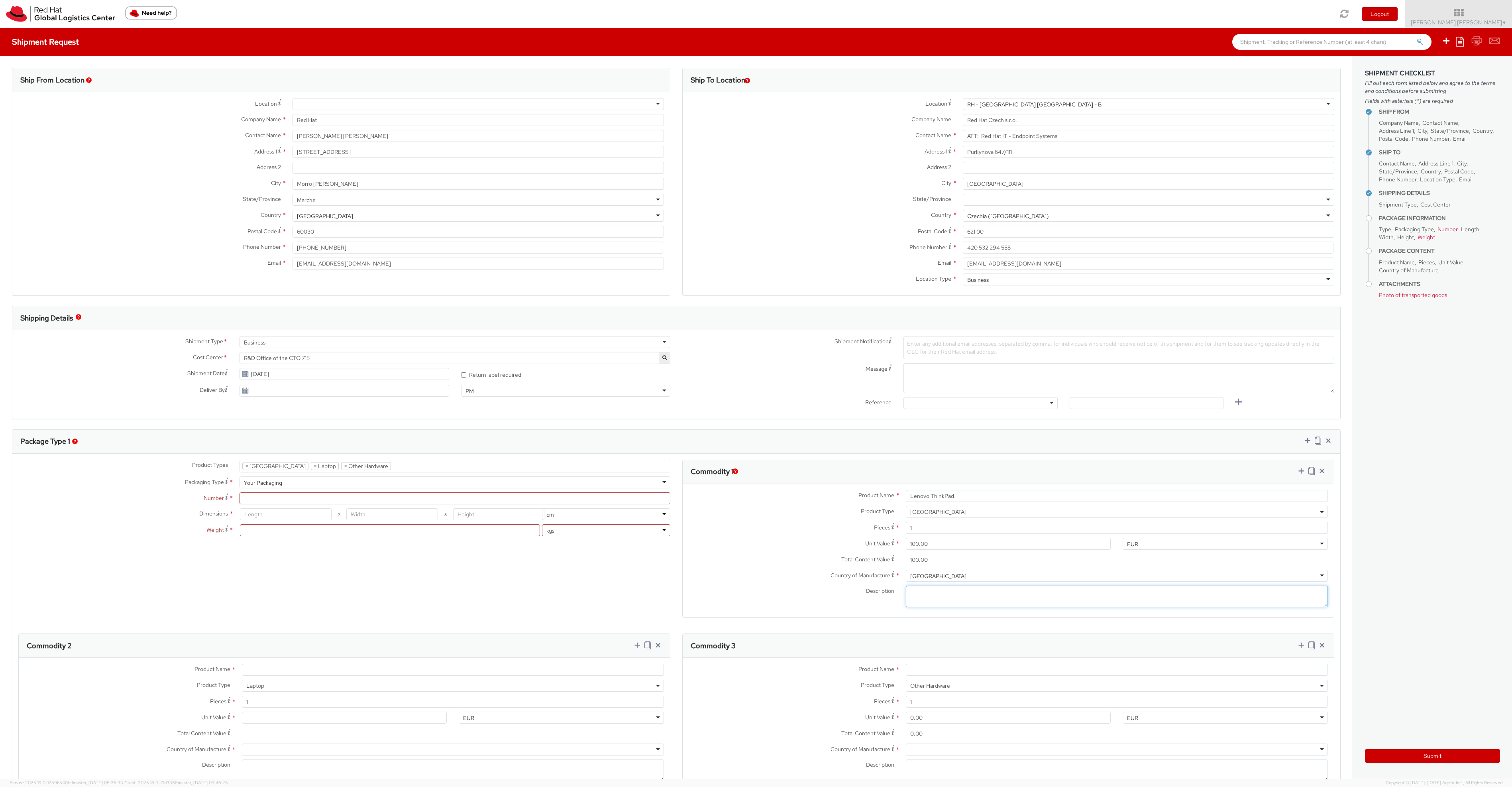
click at [928, 594] on textarea "Description *" at bounding box center [1117, 596] width 422 height 22
click at [772, 531] on label "Pieces *" at bounding box center [791, 528] width 217 height 11
click at [906, 531] on input "1" at bounding box center [1117, 528] width 422 height 12
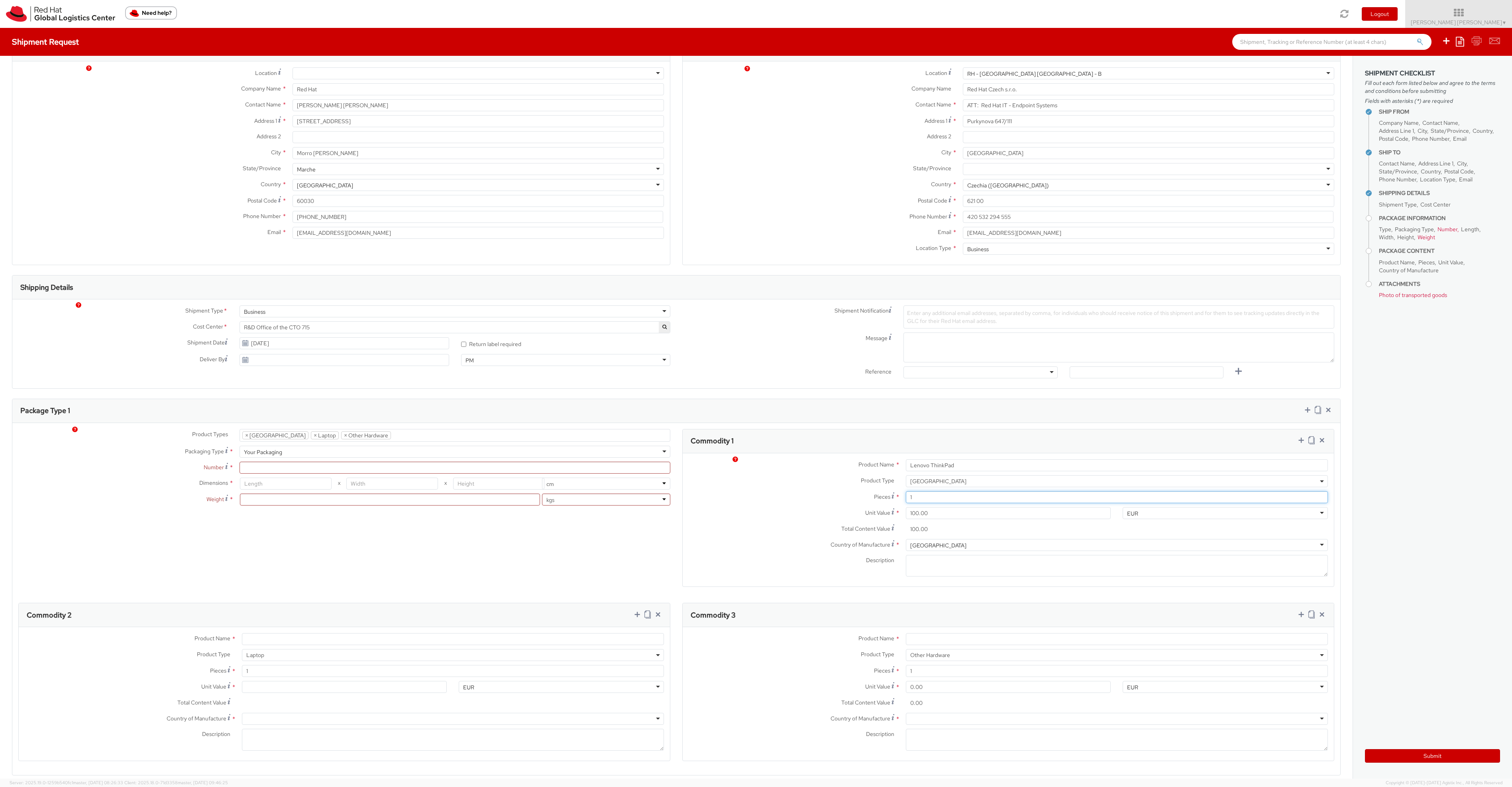
scroll to position [96, 0]
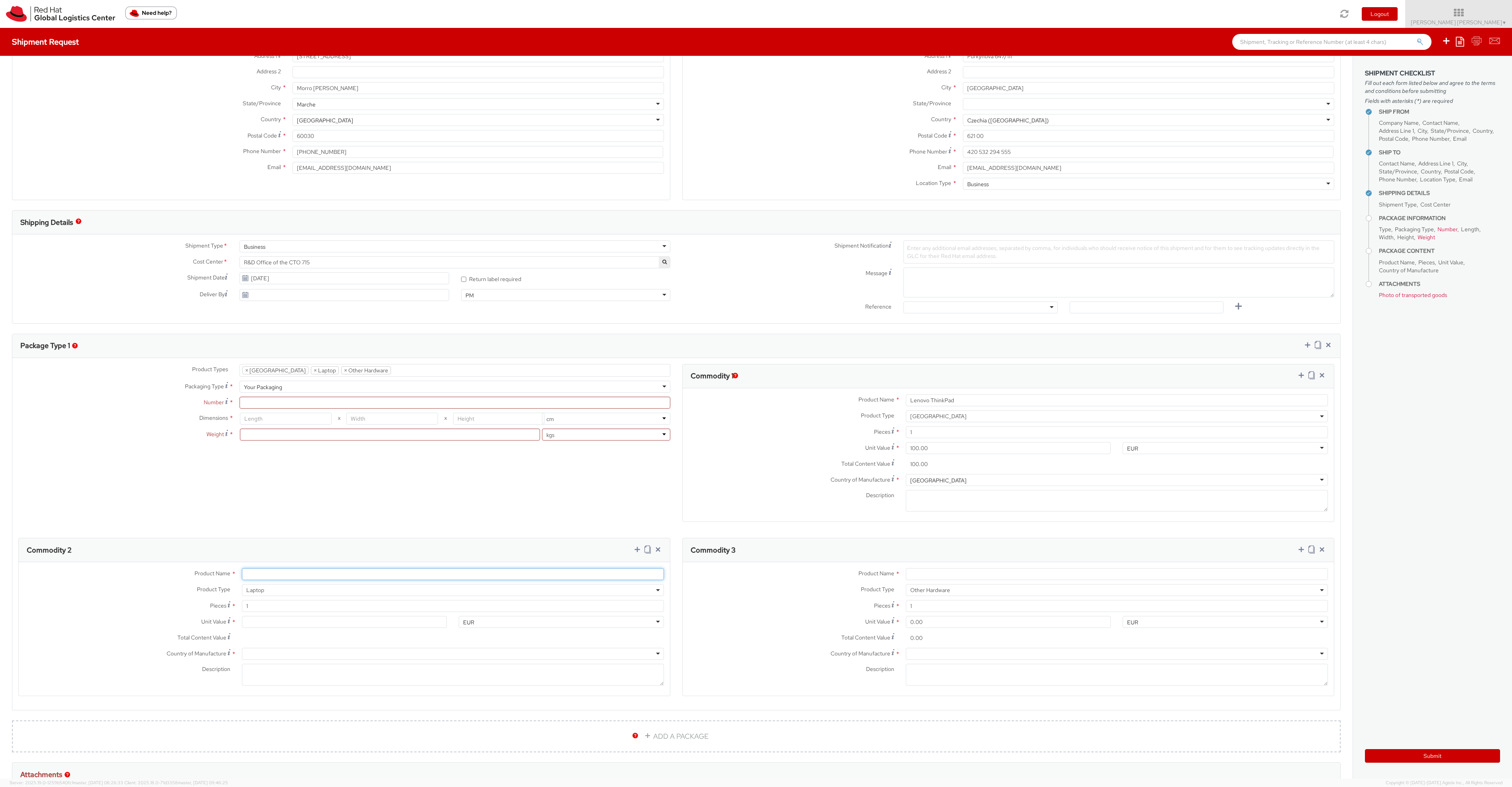
click at [332, 576] on input "Product Name *" at bounding box center [452, 574] width 422 height 12
type input "Lenovo ThinkPad P1"
click at [279, 625] on input "Unit Value *" at bounding box center [344, 622] width 205 height 12
type input "1.00"
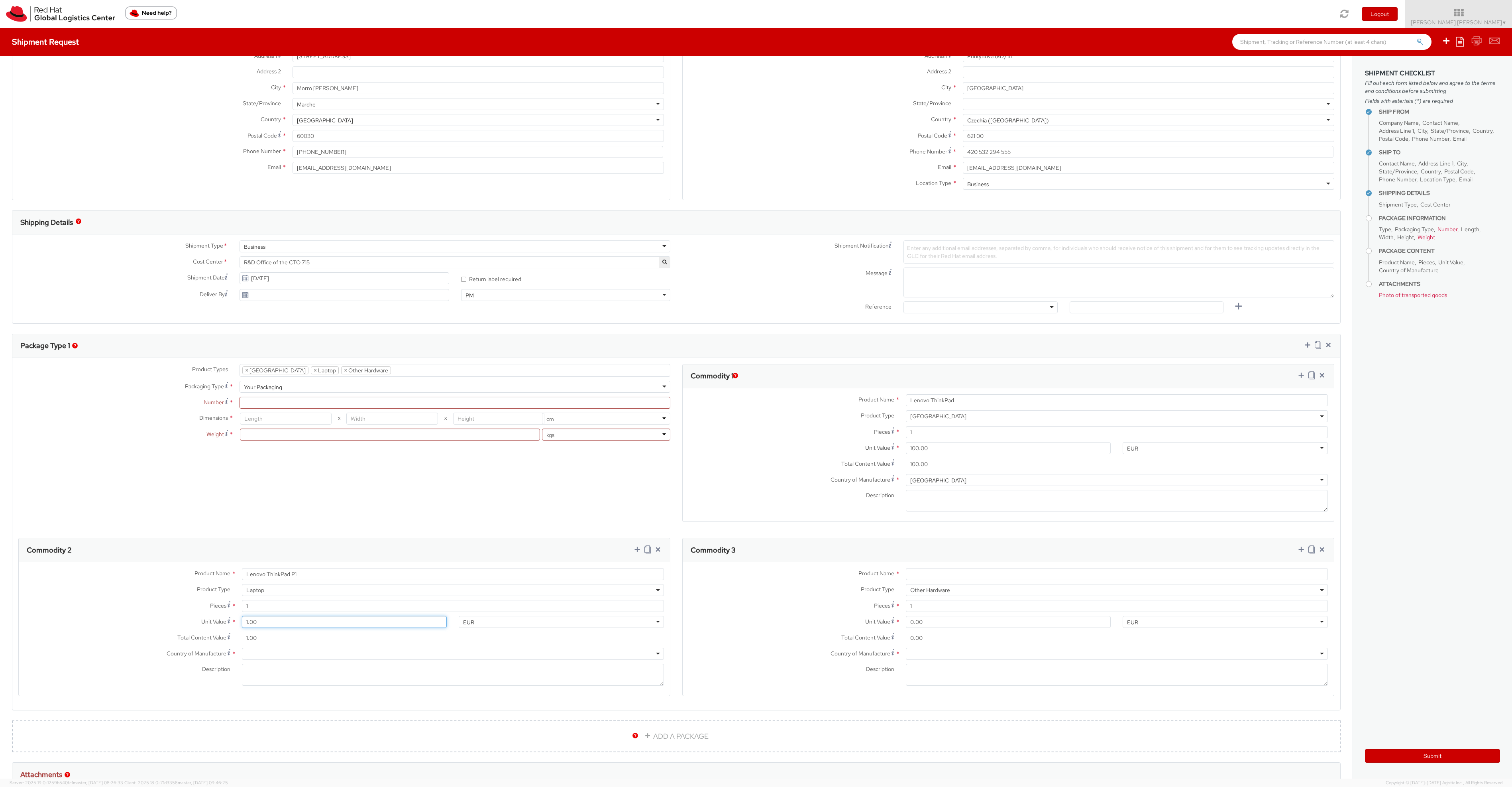
type input "15.00"
type input "150.00"
type input "1,500.00"
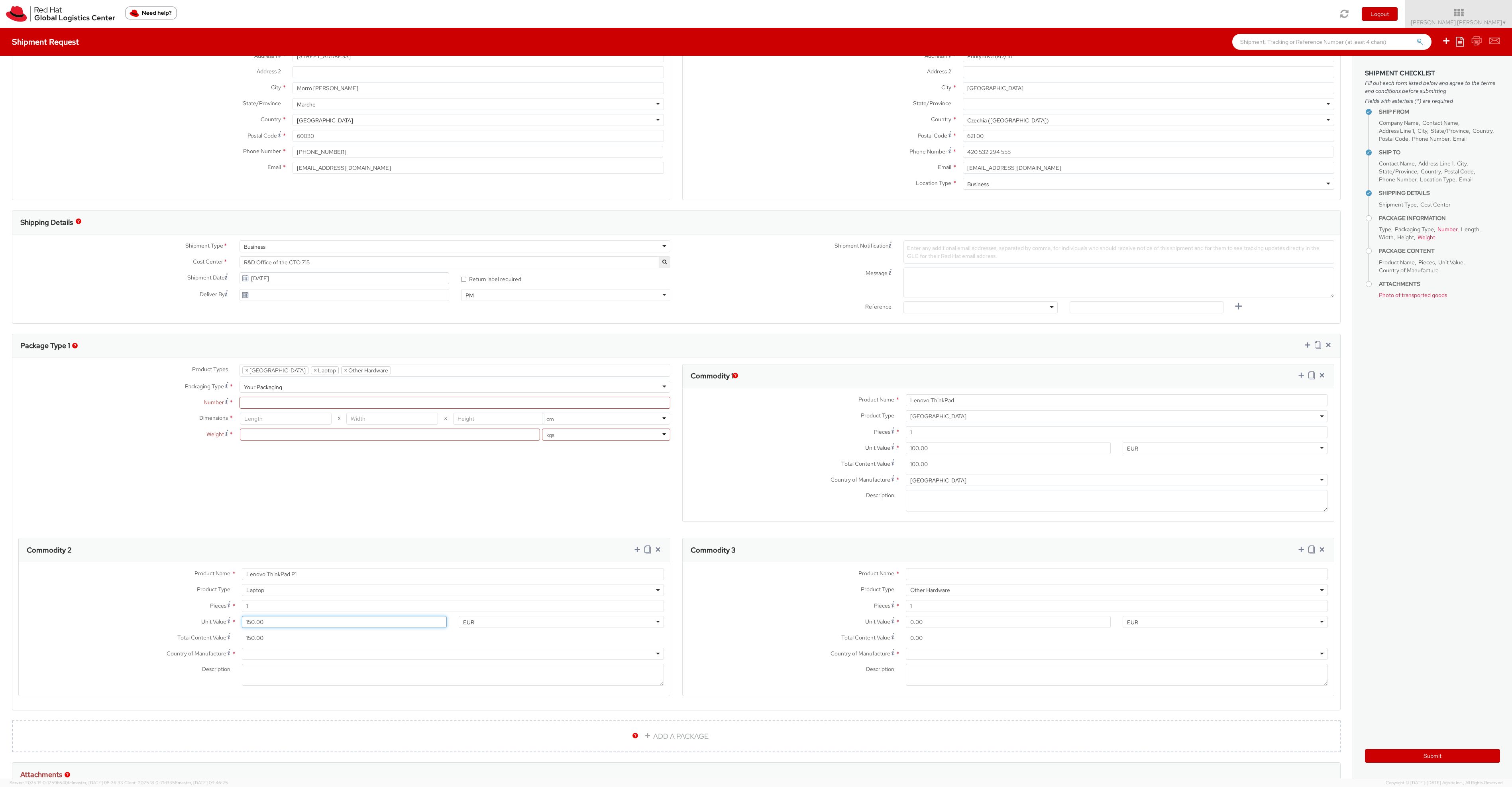
type input "1,500.00"
click at [277, 653] on div at bounding box center [452, 654] width 422 height 12
type input "China"
click at [271, 671] on textarea "Description *" at bounding box center [452, 675] width 422 height 22
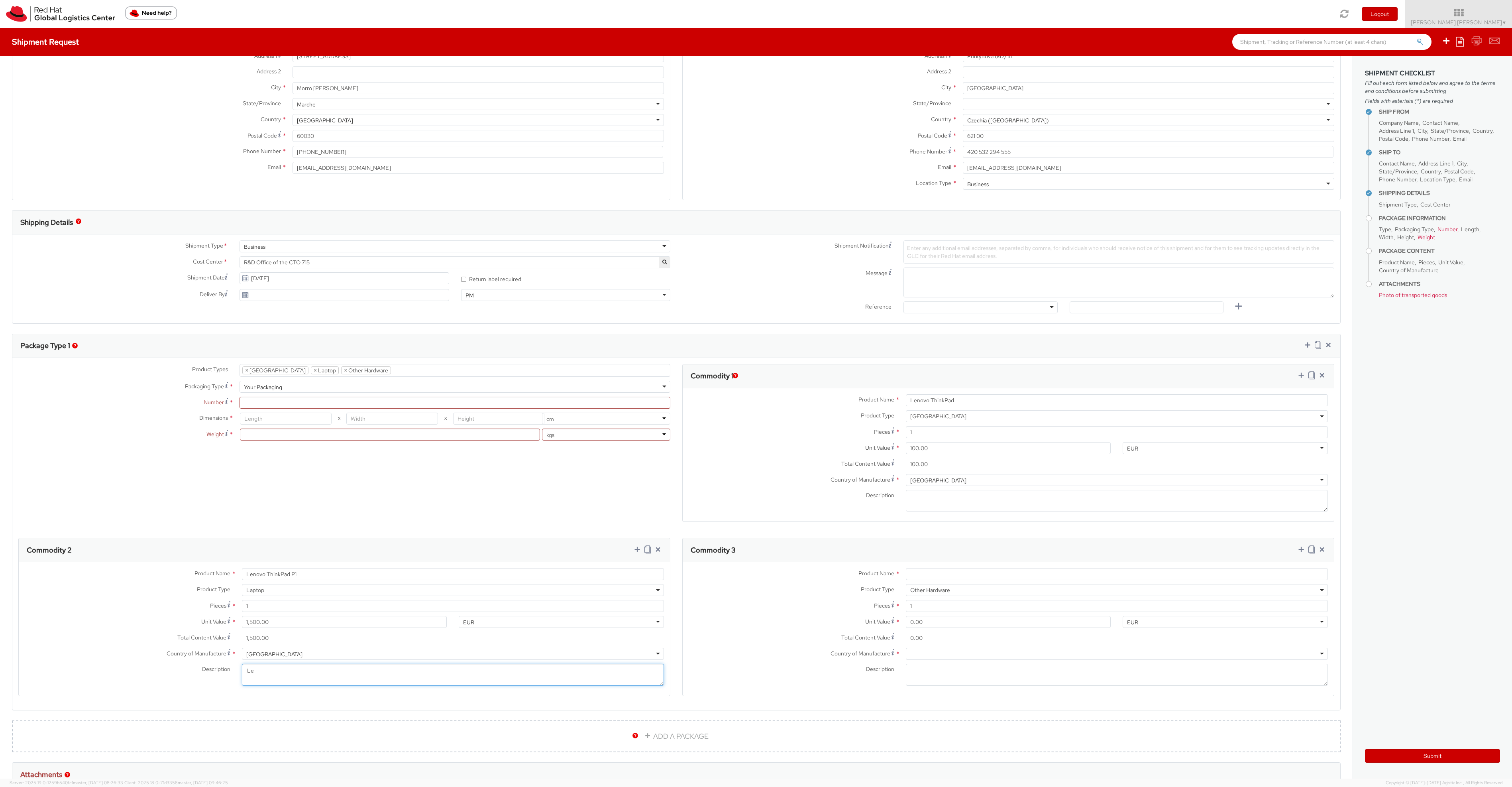
type textarea "L"
click at [999, 576] on input "Product Name *" at bounding box center [1117, 574] width 422 height 12
type input "P"
type input "Lenovo Power Supply 230W"
click at [947, 626] on input "0.00" at bounding box center [1009, 622] width 205 height 12
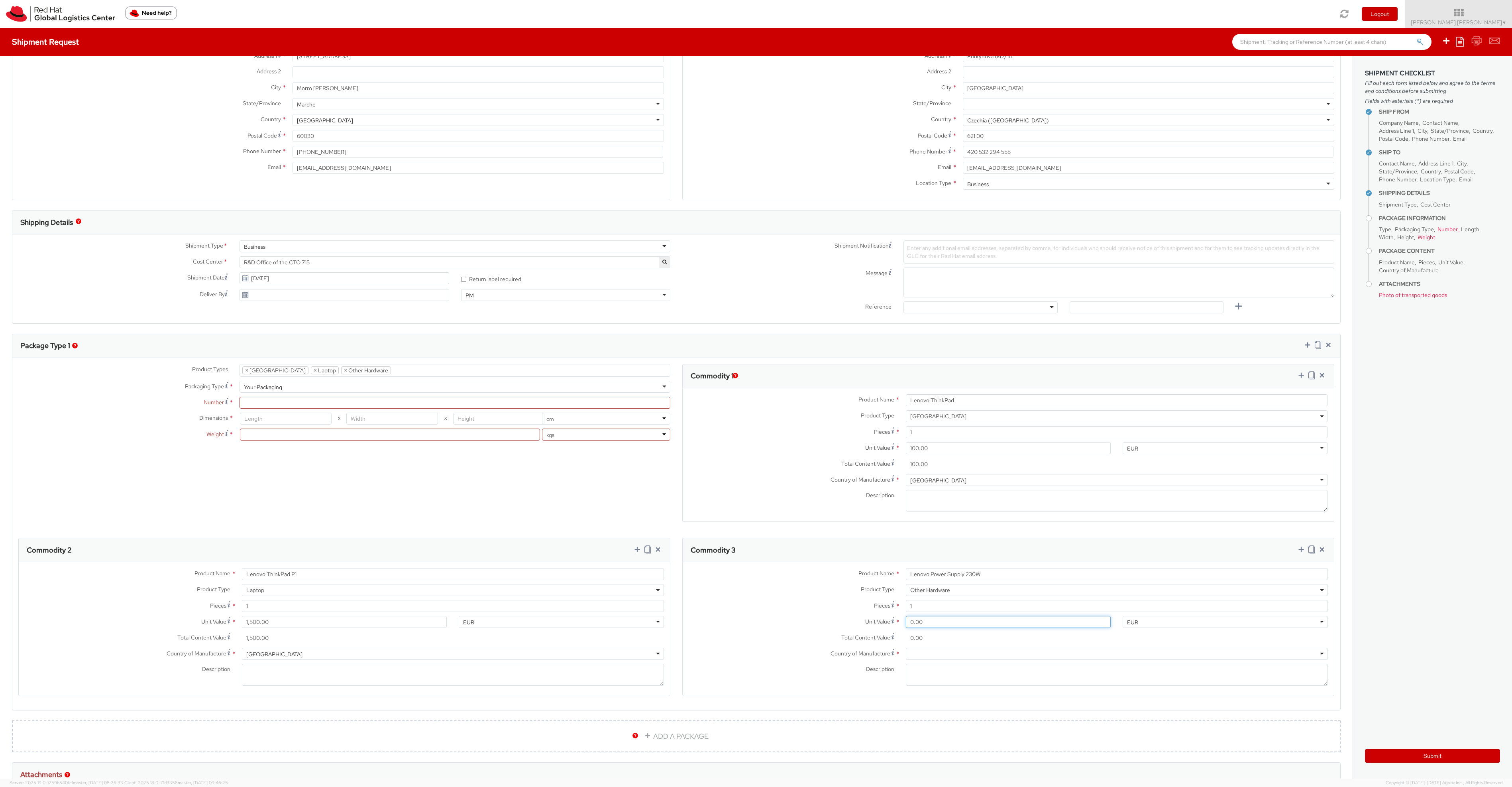
click at [947, 626] on input "0.00" at bounding box center [1009, 622] width 205 height 12
drag, startPoint x: 947, startPoint y: 626, endPoint x: 839, endPoint y: 621, distance: 108.1
click at [839, 621] on div "Unit Value * 0.00" at bounding box center [900, 622] width 434 height 12
type input "1.00"
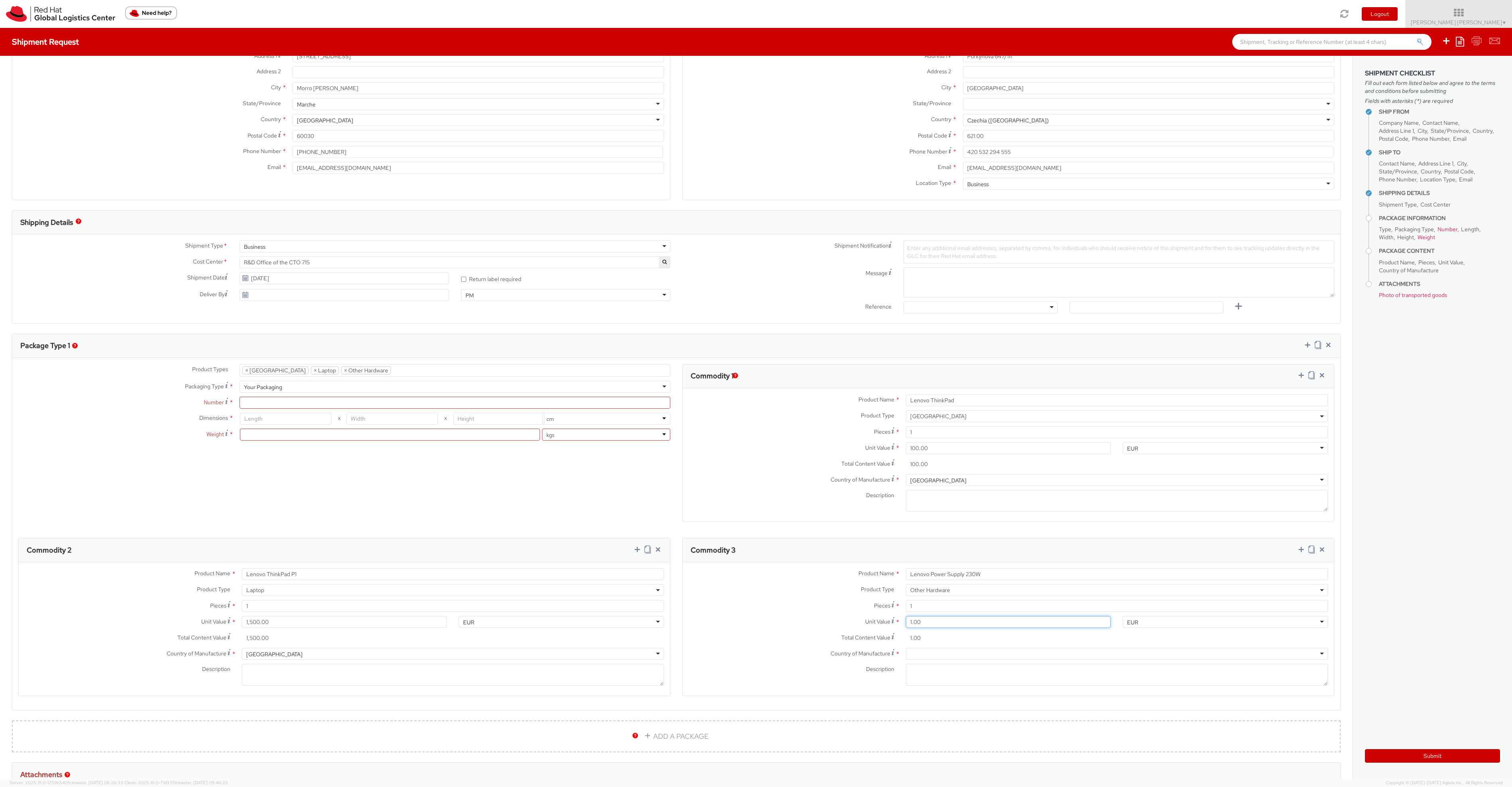
type input "10.00"
type input "100.00"
click at [924, 651] on div at bounding box center [1117, 654] width 422 height 12
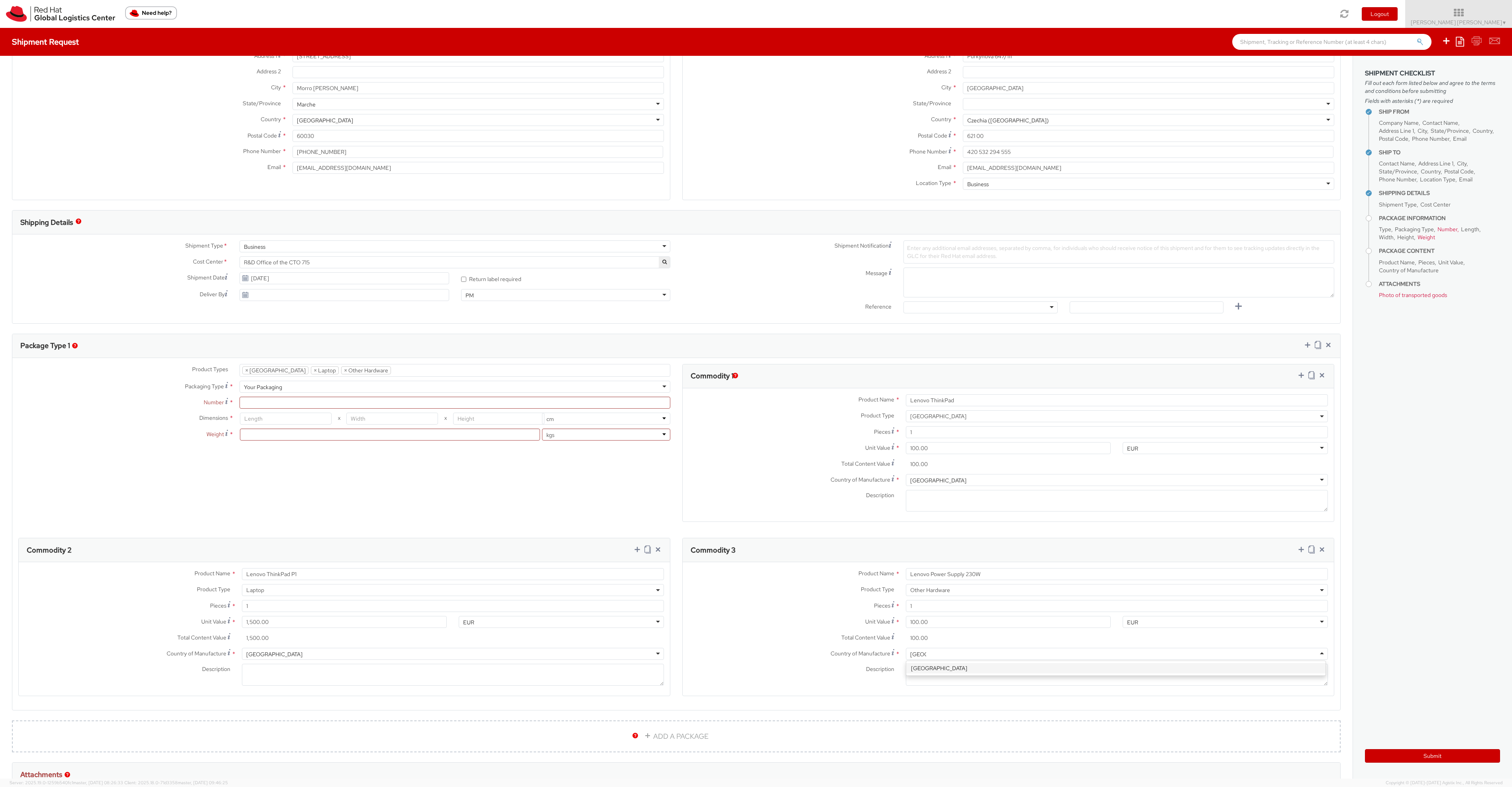
type input "China"
click at [811, 676] on div "Description *" at bounding box center [1008, 675] width 651 height 22
click at [954, 655] on div at bounding box center [1117, 654] width 422 height 12
type input "China"
click at [727, 665] on label "Description *" at bounding box center [791, 669] width 217 height 10
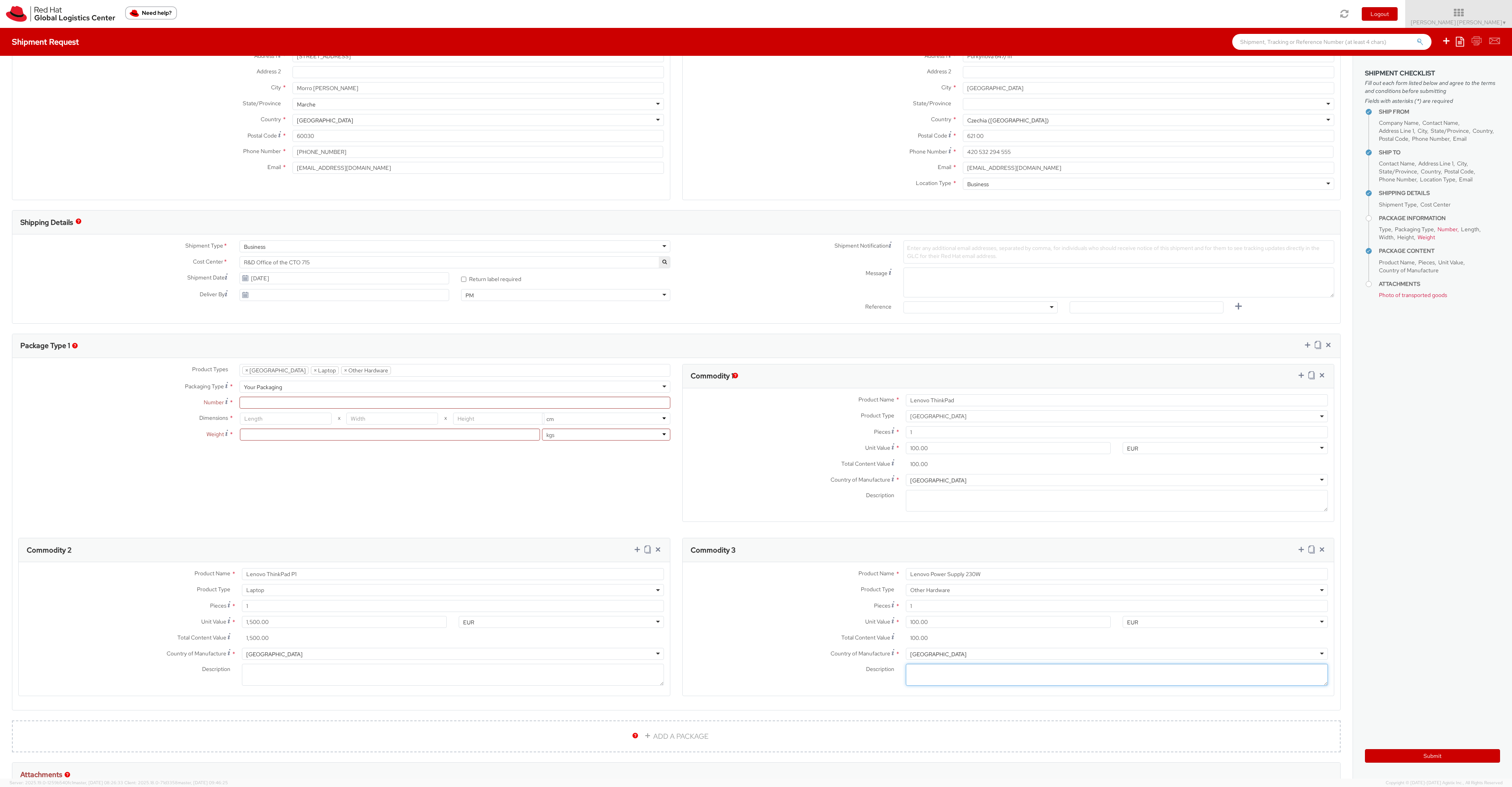
click at [906, 665] on textarea "Description *" at bounding box center [1117, 675] width 422 height 22
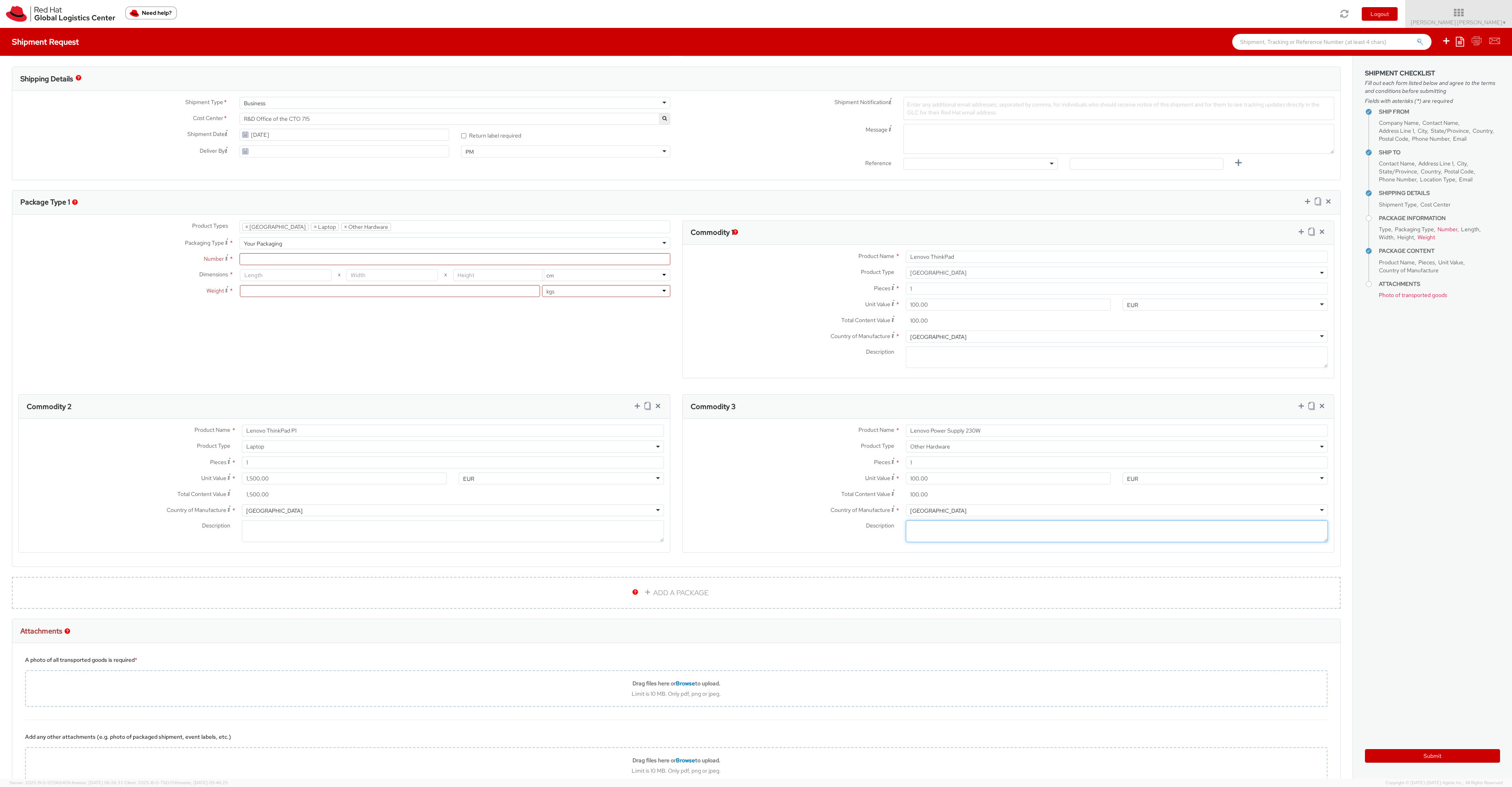
scroll to position [143, 0]
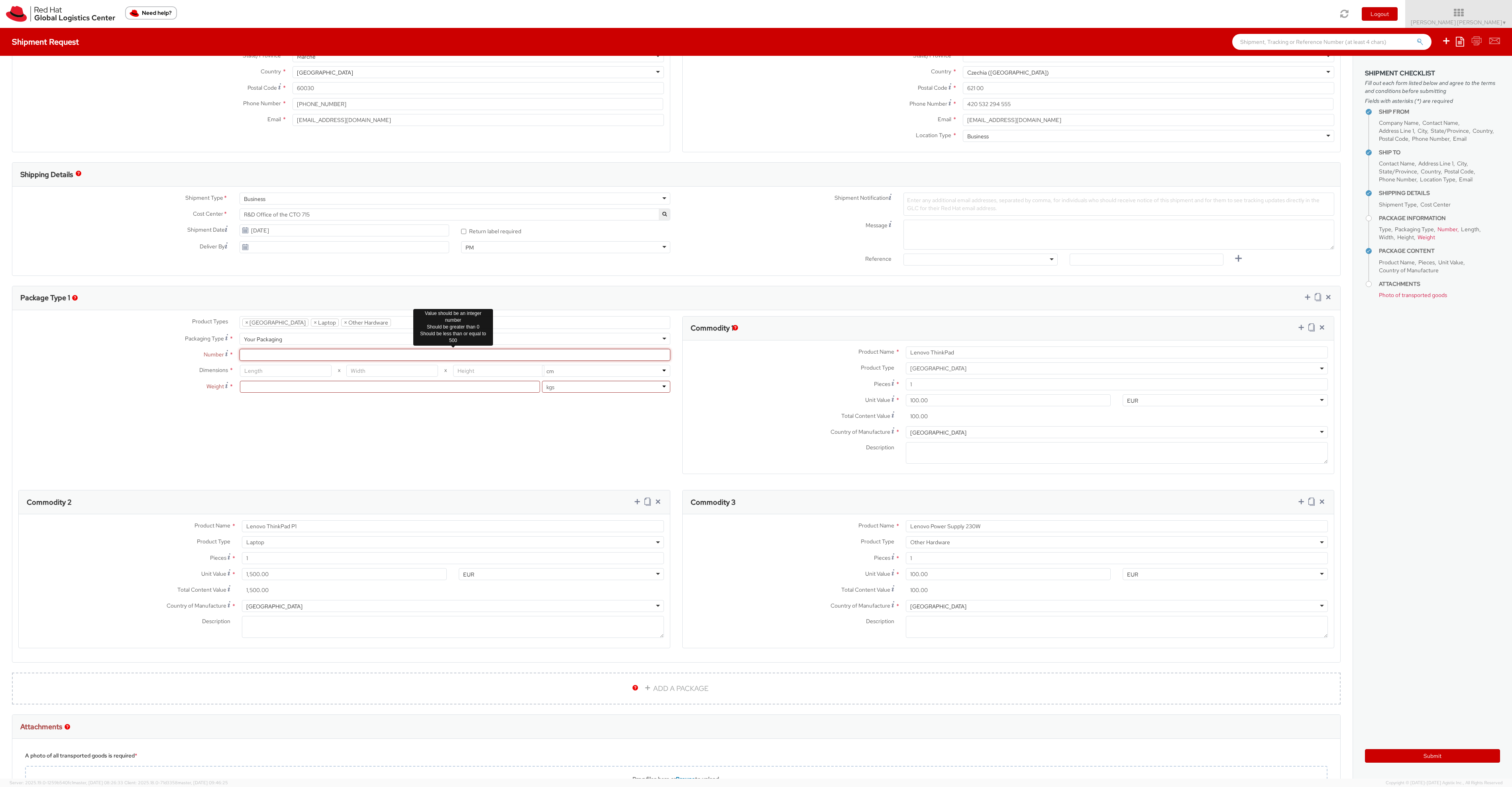
click at [315, 357] on input "Number *" at bounding box center [455, 355] width 431 height 12
type input "1"
click at [301, 376] on input "number" at bounding box center [285, 371] width 91 height 12
type input "35"
click at [371, 376] on input "number" at bounding box center [392, 371] width 91 height 12
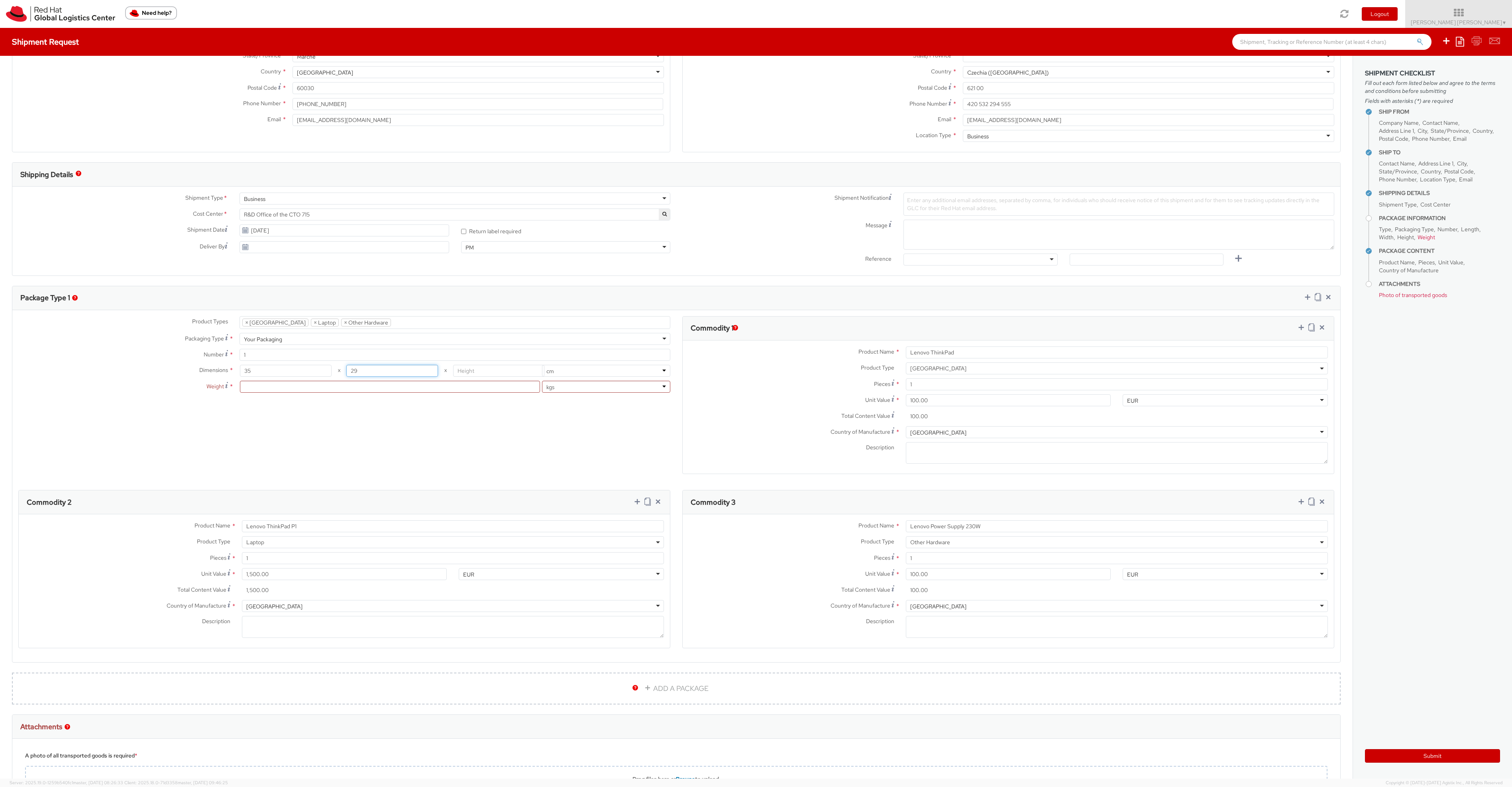
type input "29"
click at [480, 370] on input "number" at bounding box center [498, 371] width 91 height 12
type input "6"
click at [379, 386] on input "number" at bounding box center [390, 387] width 300 height 12
type input "3.25"
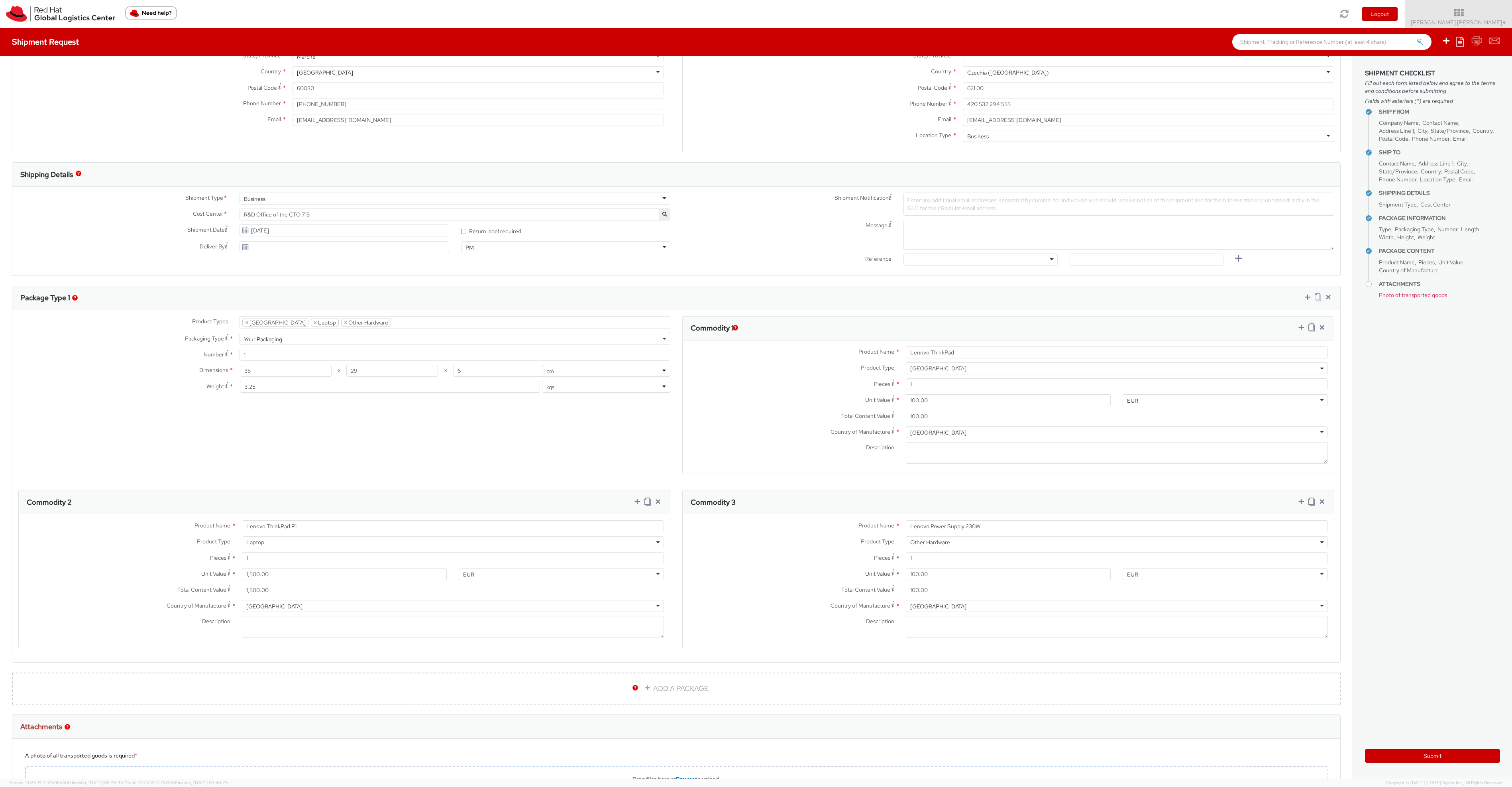
click at [403, 461] on div "Product Types * Documents Docking Station Laptop Monitor Other Hardware Server …" at bounding box center [676, 490] width 1328 height 348
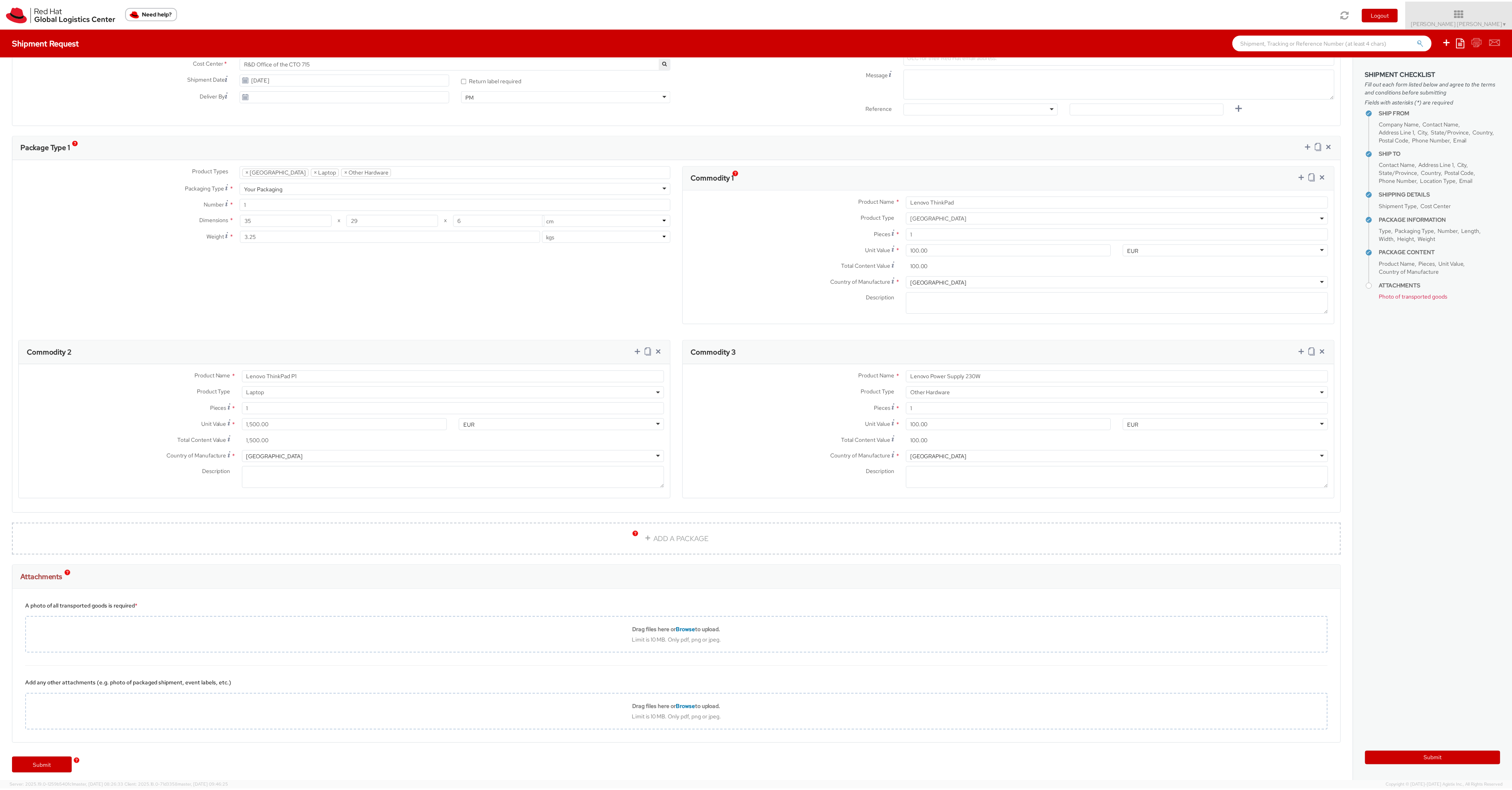
scroll to position [300, 0]
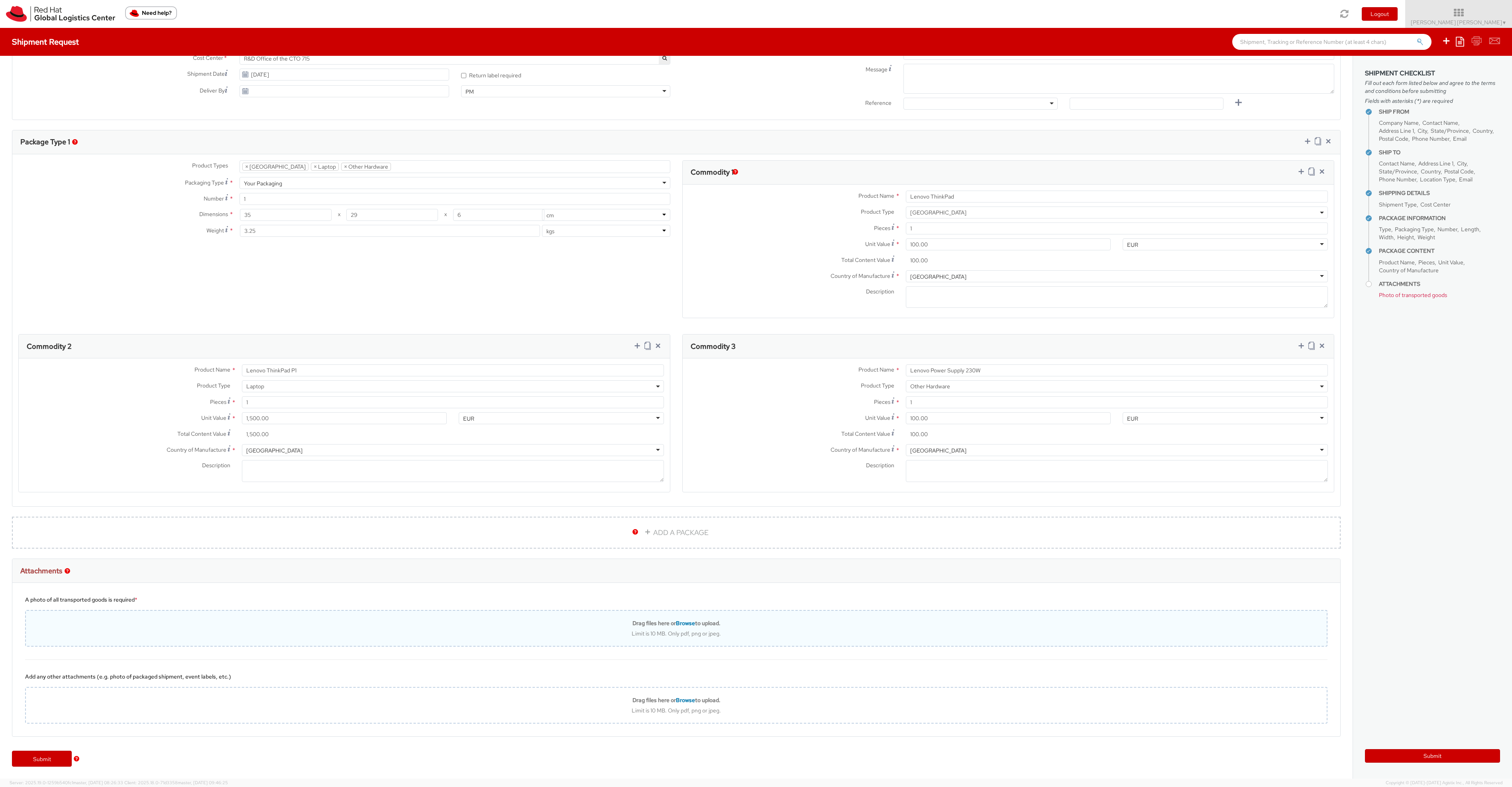
click at [681, 624] on span "Browse" at bounding box center [685, 623] width 19 height 7
type input "C:\fakepath\PXL_20250915_092708426.jpg"
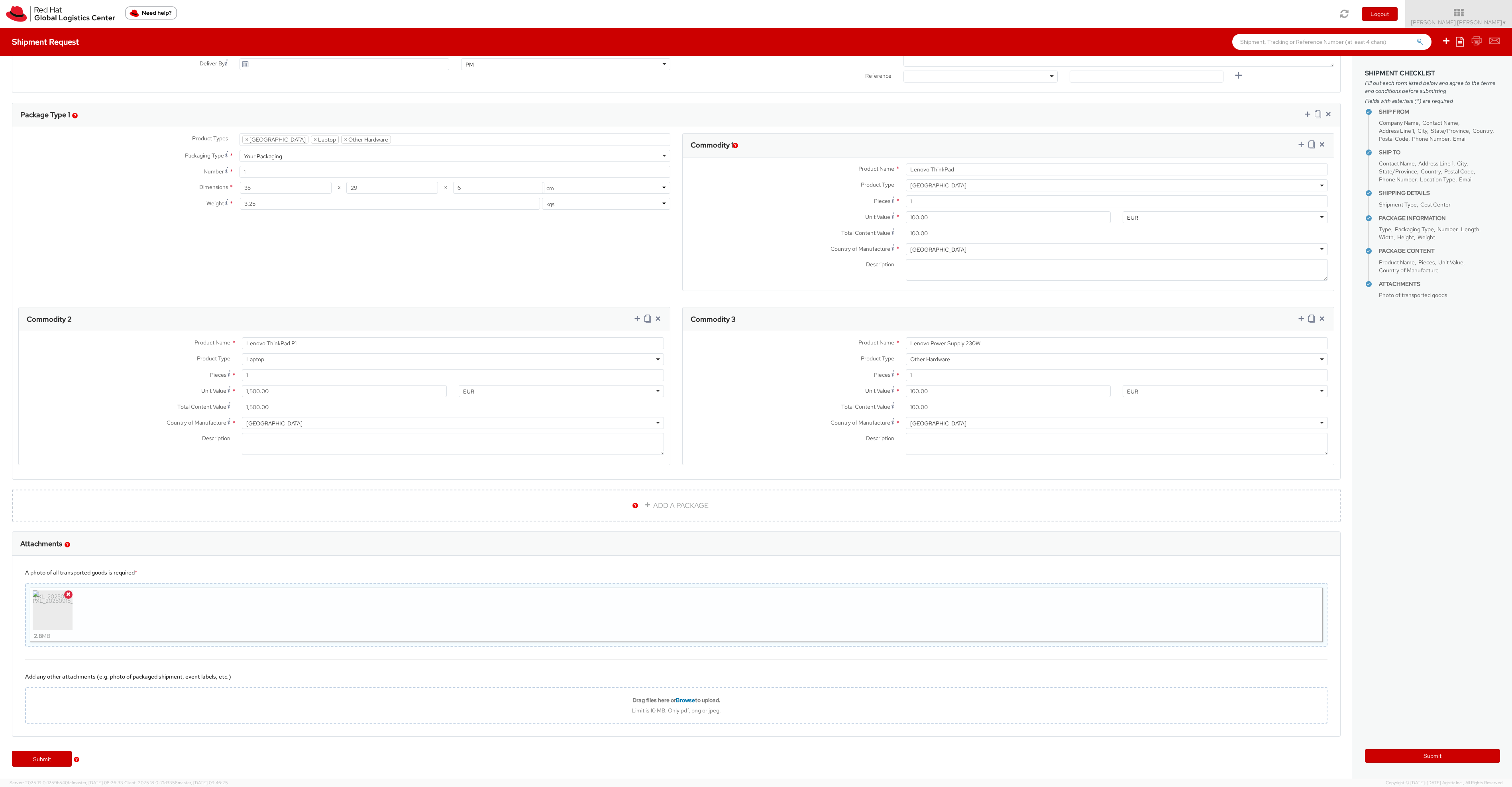
scroll to position [279, 0]
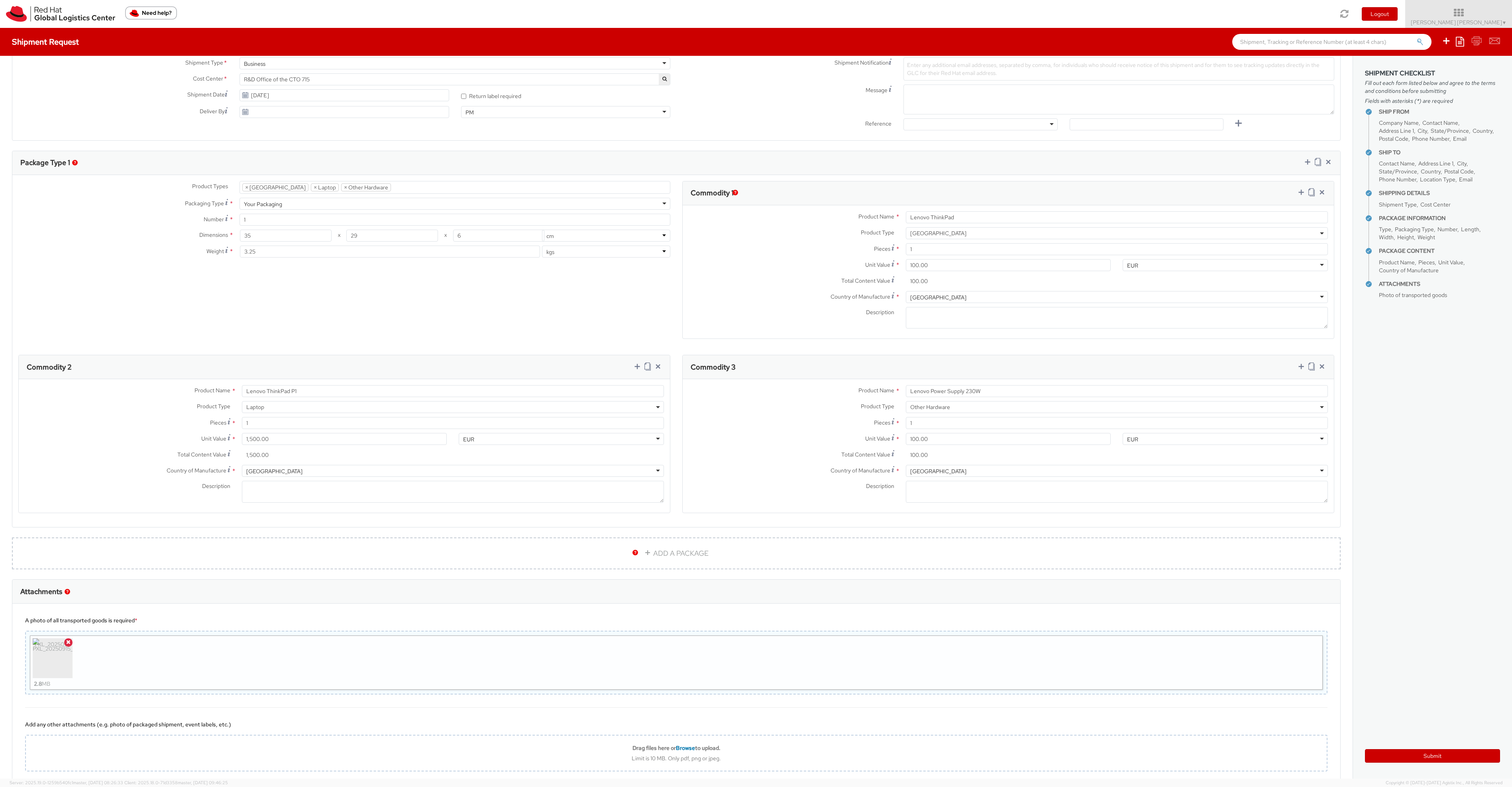
click at [737, 193] on img "button" at bounding box center [735, 193] width 5 height 5
click at [829, 130] on button "×" at bounding box center [827, 129] width 5 height 8
click at [1436, 753] on button "Submit" at bounding box center [1432, 756] width 135 height 14
